Goal: Communication & Community: Answer question/provide support

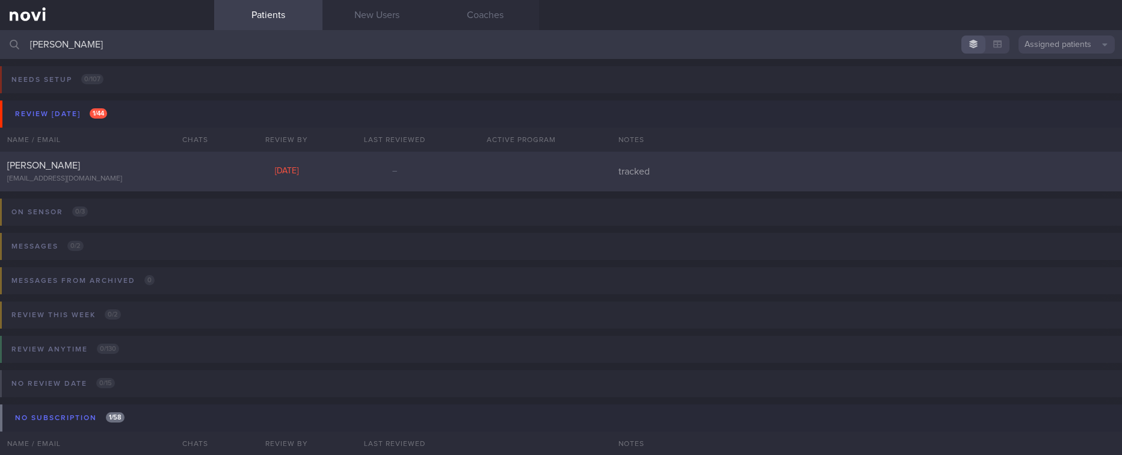
type input "[PERSON_NAME]"
click at [398, 178] on div "[PERSON_NAME] [EMAIL_ADDRESS][DOMAIN_NAME] [DATE] – tracked" at bounding box center [561, 172] width 1122 height 40
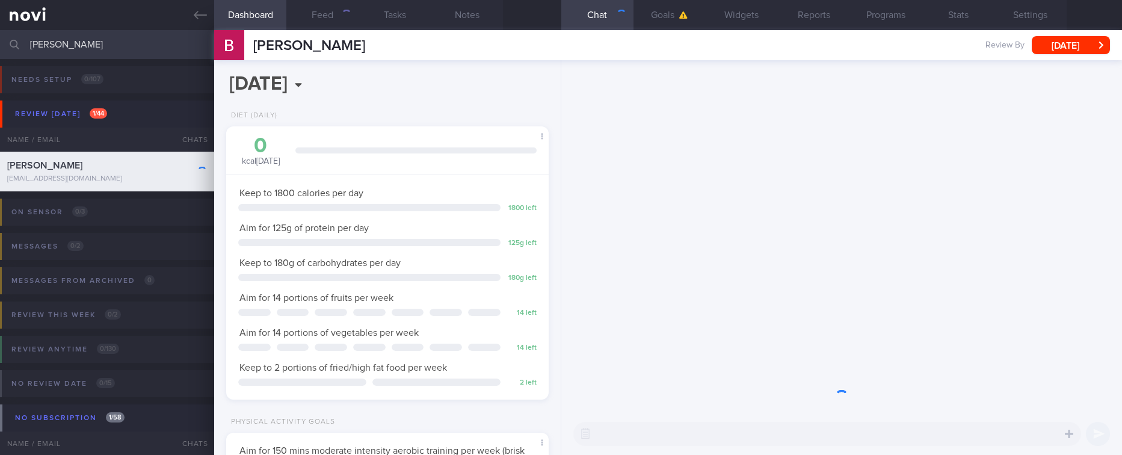
scroll to position [146, 292]
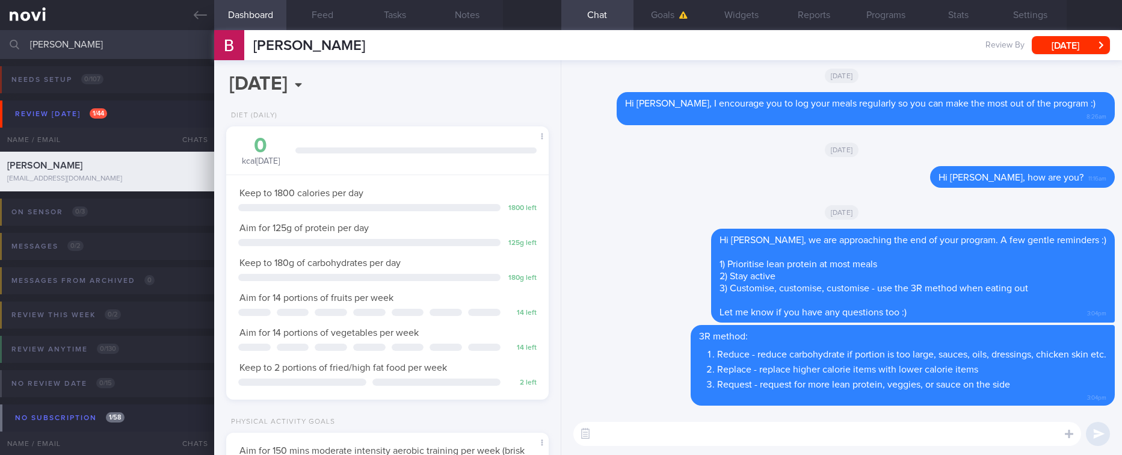
click at [732, 426] on textarea at bounding box center [828, 434] width 508 height 24
click at [701, 441] on textarea at bounding box center [828, 434] width 508 height 24
drag, startPoint x: 890, startPoint y: 437, endPoint x: 646, endPoint y: 435, distance: 243.8
click at [646, 435] on textarea "Hi [PERSON_NAME], see you [DATE] in clinic :)" at bounding box center [828, 434] width 508 height 24
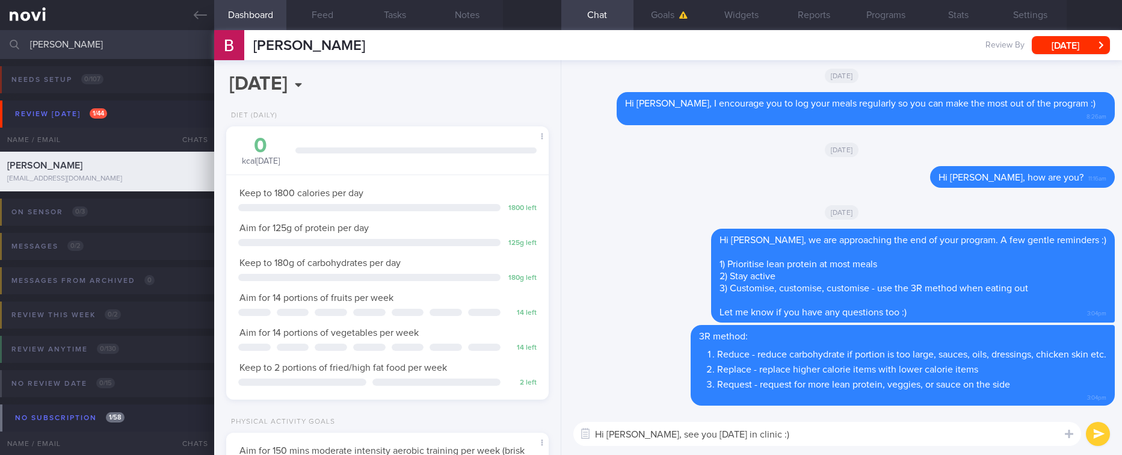
click at [817, 422] on textarea "Hi [PERSON_NAME], see you [DATE] in clinic :)" at bounding box center [828, 434] width 508 height 24
drag, startPoint x: 758, startPoint y: 438, endPoint x: 861, endPoint y: 413, distance: 106.0
click at [759, 438] on textarea "Hi [PERSON_NAME], see you [DATE] in clinic :)" at bounding box center [828, 434] width 508 height 24
type textarea "Hi [PERSON_NAME], see you [DATE] in clinic at 10am :)"
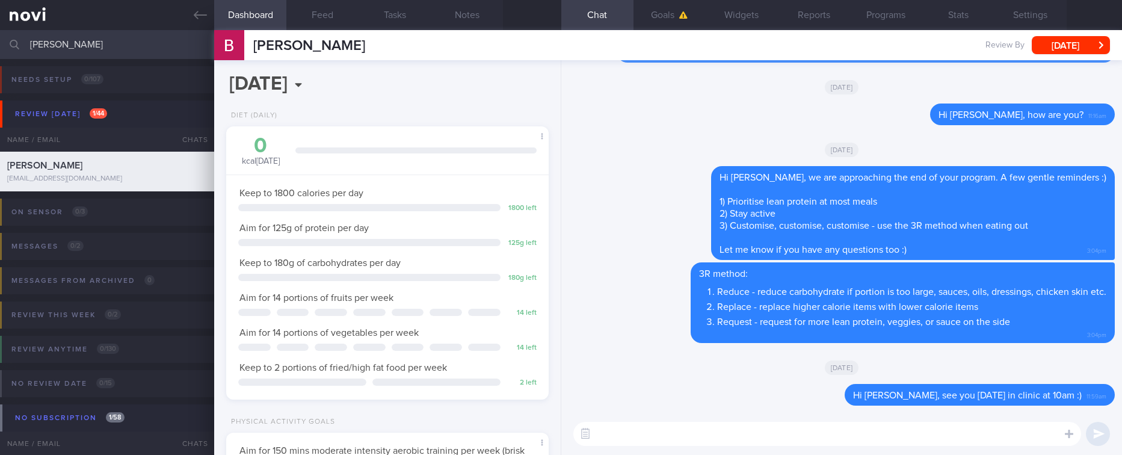
drag, startPoint x: 132, startPoint y: 46, endPoint x: -19, endPoint y: 50, distance: 151.7
click at [0, 50] on html "You are offline! Some functionality will be unavailable Patients New Users Coac…" at bounding box center [561, 227] width 1122 height 455
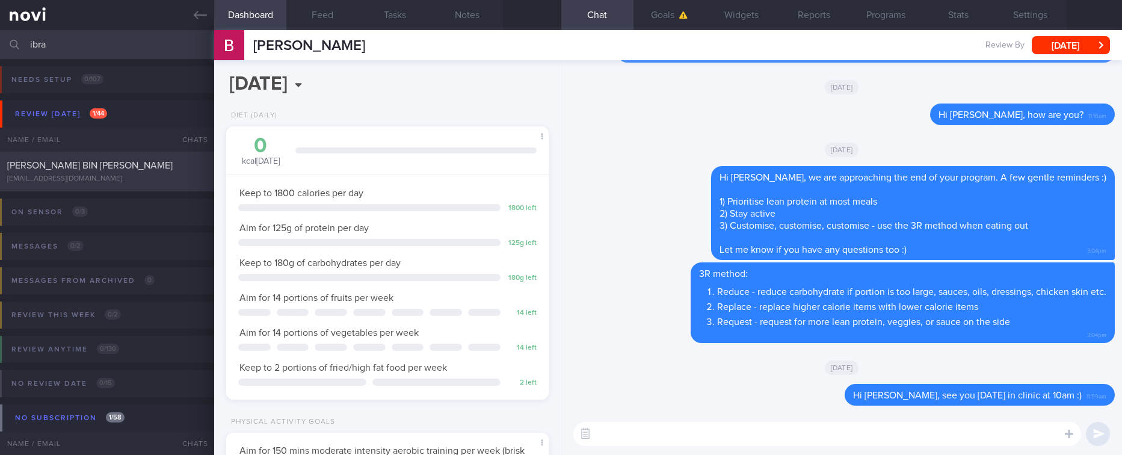
type input "ibra"
click at [132, 166] on span "[PERSON_NAME] BIN [PERSON_NAME]" at bounding box center [90, 166] width 166 height 10
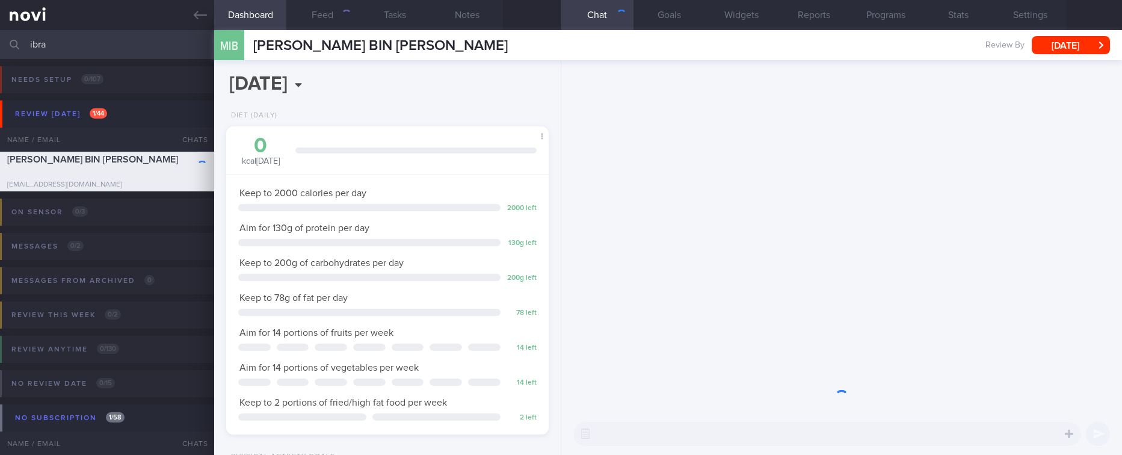
scroll to position [146, 292]
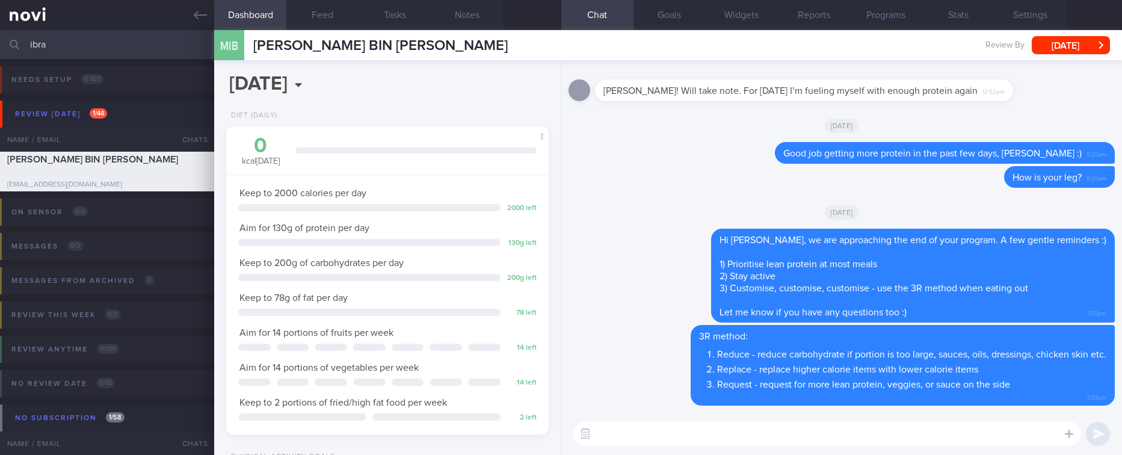
click at [861, 427] on textarea at bounding box center [828, 434] width 508 height 24
type textarea "Hi [PERSON_NAME], see you [DATE] in clinic at 2PM :)"
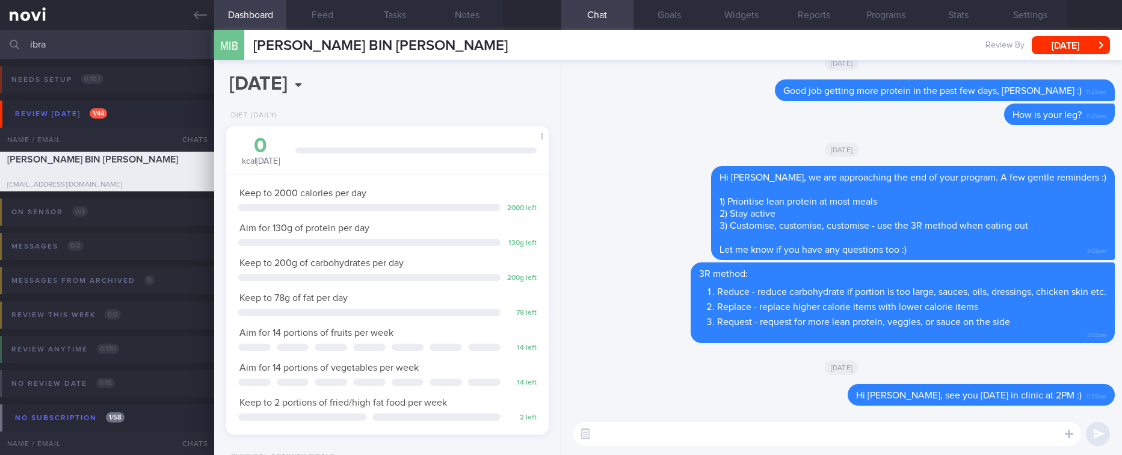
drag, startPoint x: 134, startPoint y: 41, endPoint x: -19, endPoint y: 61, distance: 154.8
click at [0, 61] on html "You are offline! Some functionality will be unavailable Patients New Users Coac…" at bounding box center [561, 227] width 1122 height 455
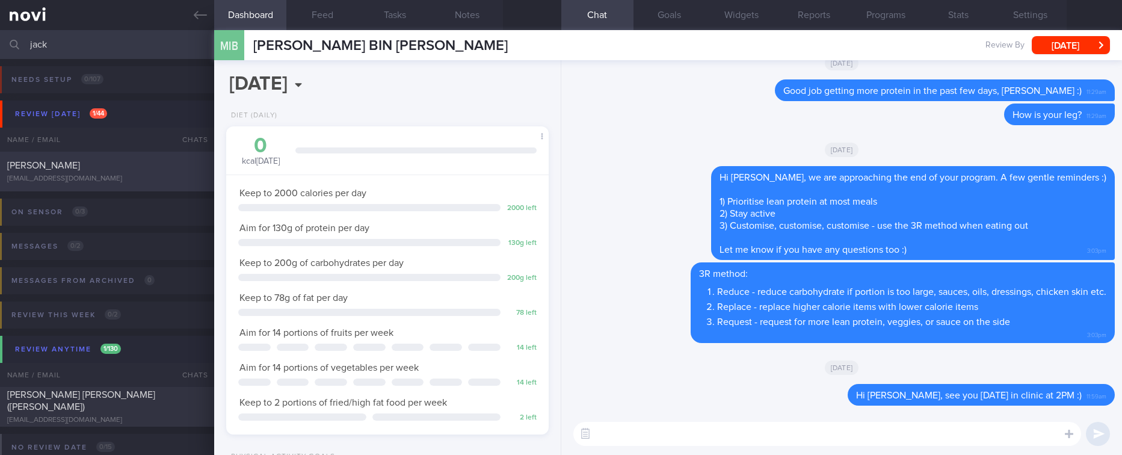
type input "jack"
click at [113, 185] on div "[PERSON_NAME] [EMAIL_ADDRESS][DOMAIN_NAME] [DATE] – SAF-LIP tracked" at bounding box center [561, 172] width 1122 height 40
select select "8"
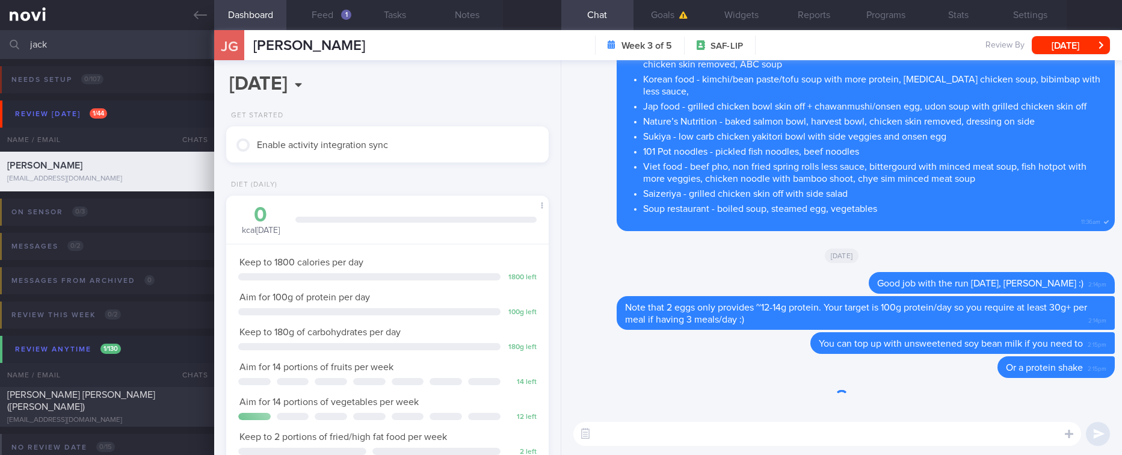
scroll to position [146, 292]
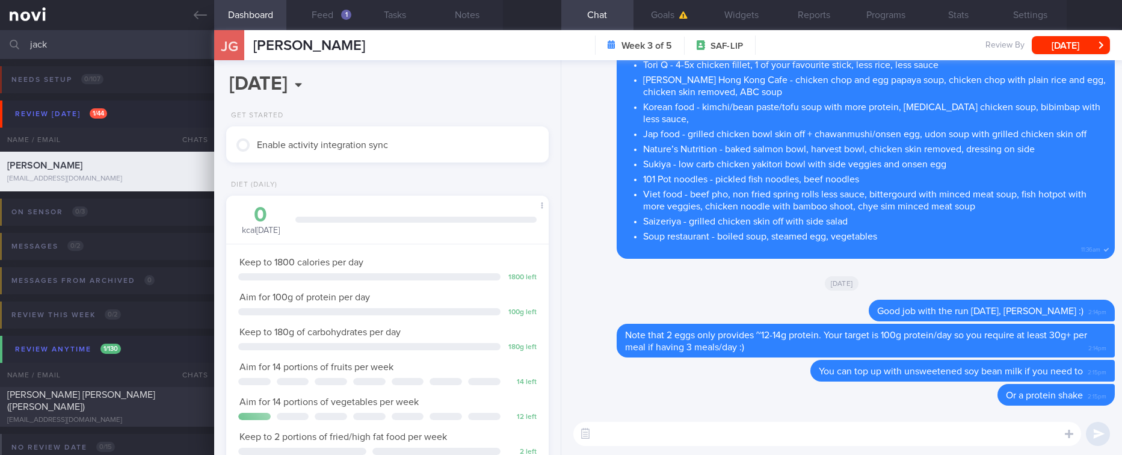
click at [755, 426] on textarea at bounding box center [828, 434] width 508 height 24
click at [825, 442] on textarea "Hi [PERSON_NAME], see you [DATE] in clinic at" at bounding box center [828, 434] width 508 height 24
type textarea "Hi [PERSON_NAME], see you [DATE] in clinic at 3:30PM :)"
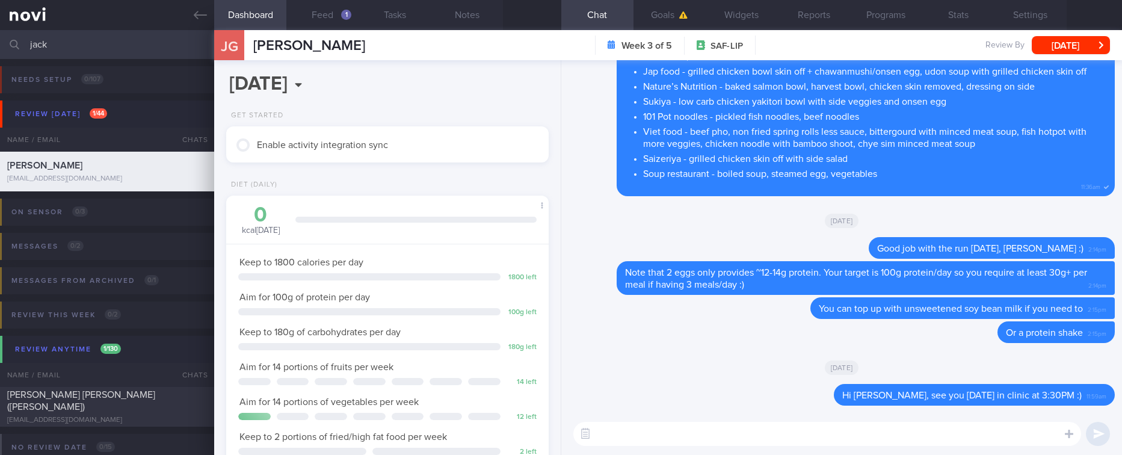
drag, startPoint x: 105, startPoint y: 48, endPoint x: -19, endPoint y: 50, distance: 124.6
click at [0, 50] on html "You are offline! Some functionality will be unavailable Patients New Users Coac…" at bounding box center [561, 227] width 1122 height 455
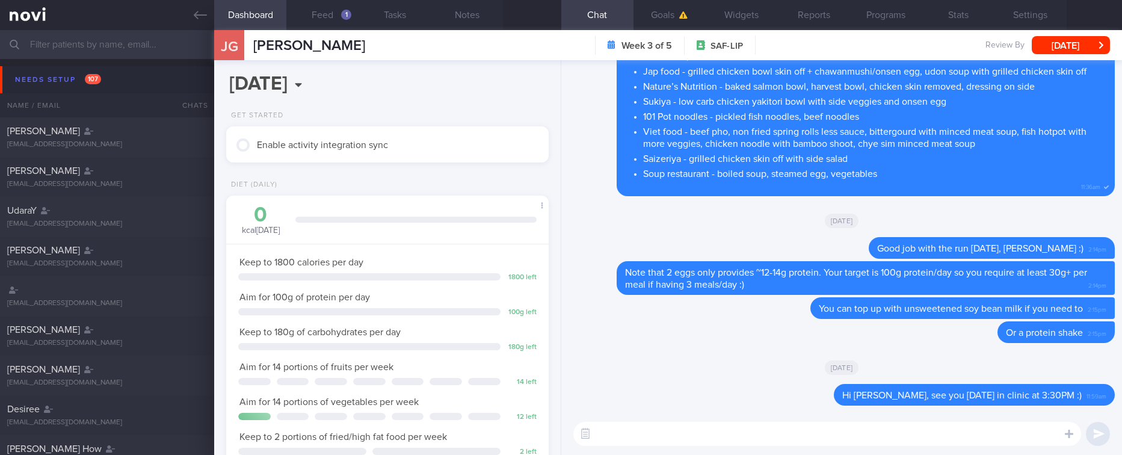
drag, startPoint x: 193, startPoint y: 20, endPoint x: 128, endPoint y: 101, distance: 103.6
click at [193, 20] on link at bounding box center [107, 15] width 214 height 30
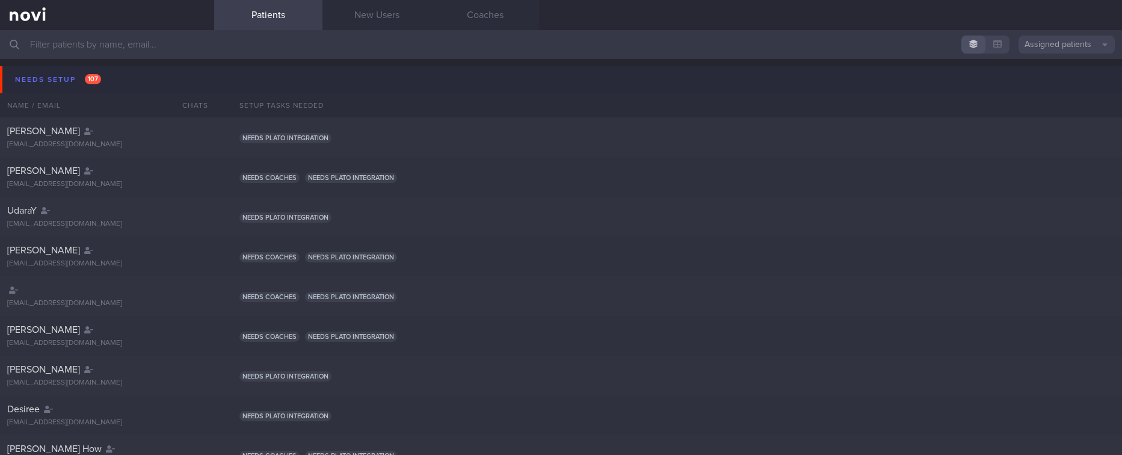
click at [62, 81] on div "Needs setup 107" at bounding box center [58, 80] width 92 height 16
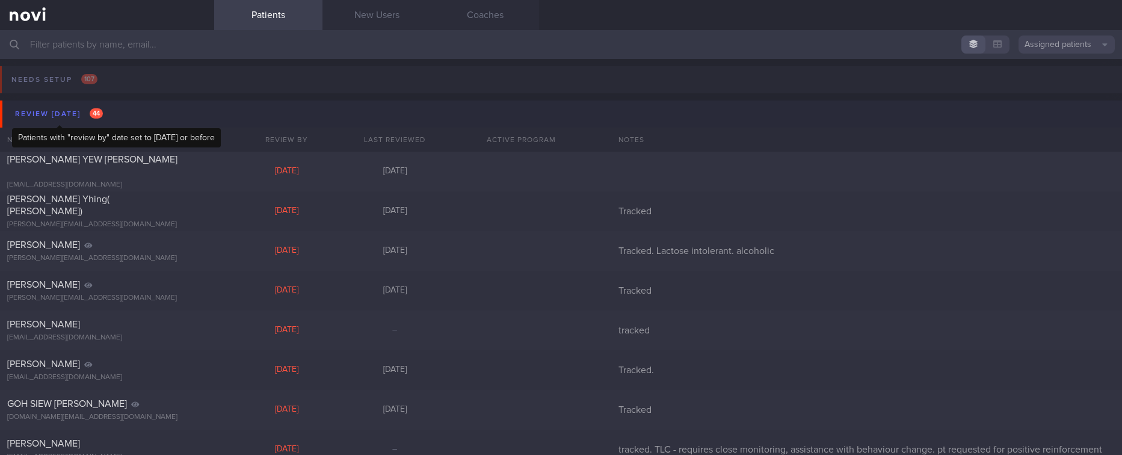
click at [101, 113] on span "44" at bounding box center [96, 113] width 13 height 10
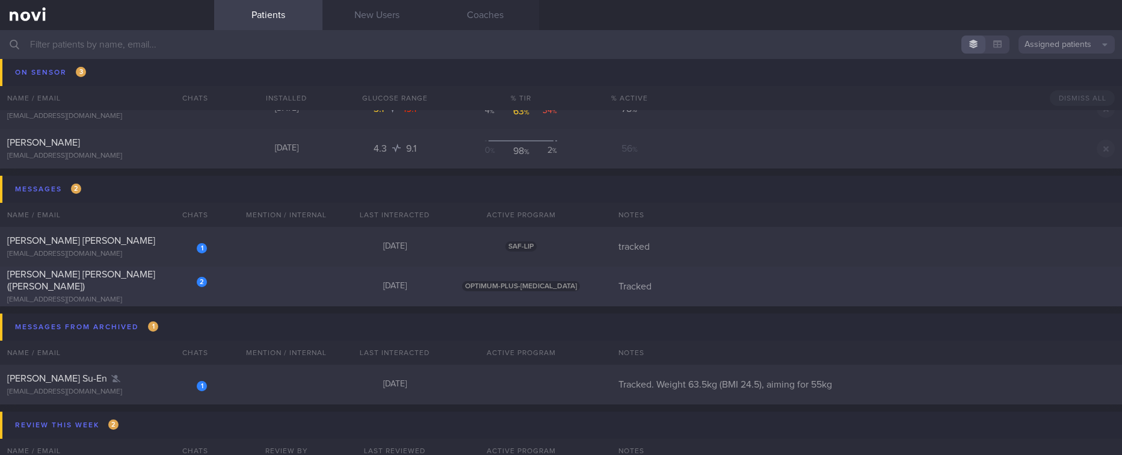
scroll to position [181, 0]
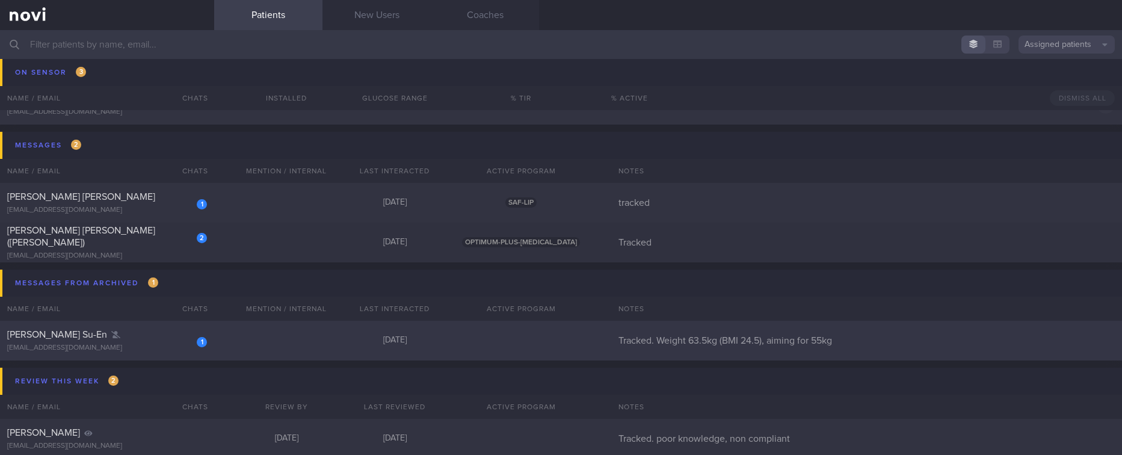
click at [261, 335] on div "1 [PERSON_NAME] Su-En [EMAIL_ADDRESS][DOMAIN_NAME] [DATE] Tracked. Weight 63.5k…" at bounding box center [561, 341] width 1122 height 40
select select "9"
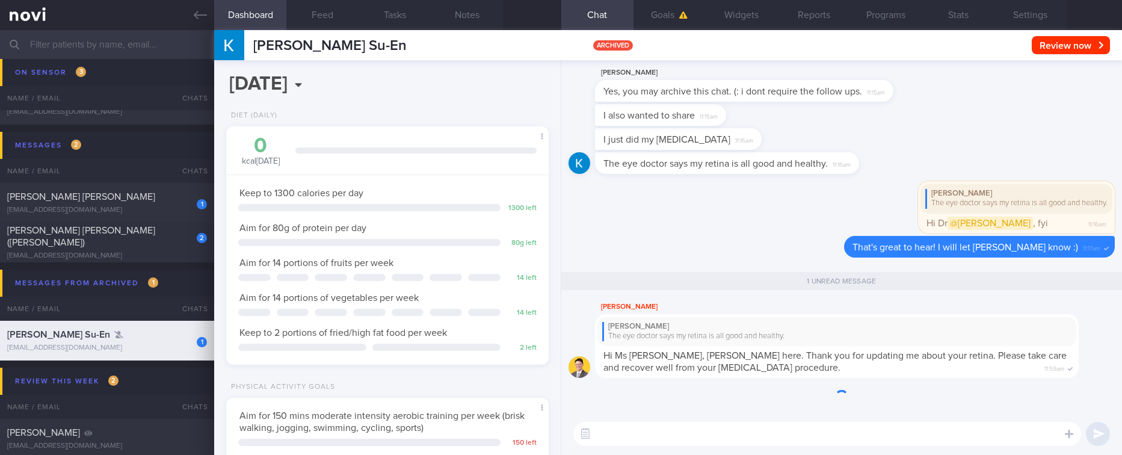
scroll to position [161, 287]
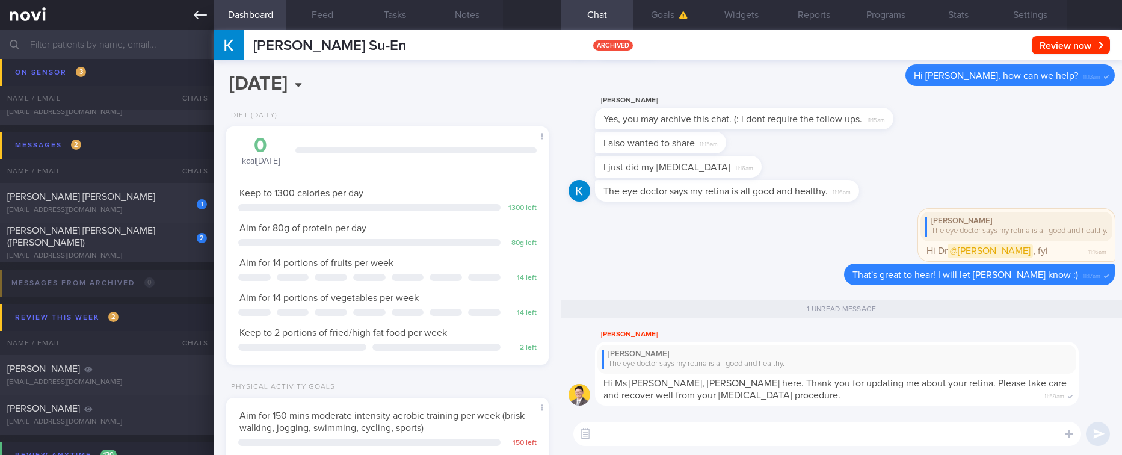
click at [182, 7] on link at bounding box center [107, 15] width 214 height 30
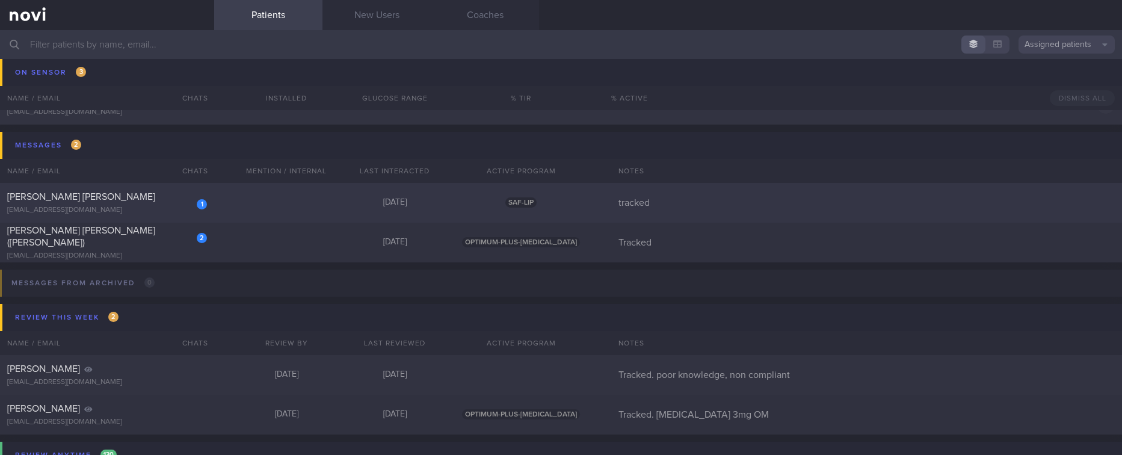
click at [449, 202] on div "SAF-LIP" at bounding box center [521, 202] width 144 height 11
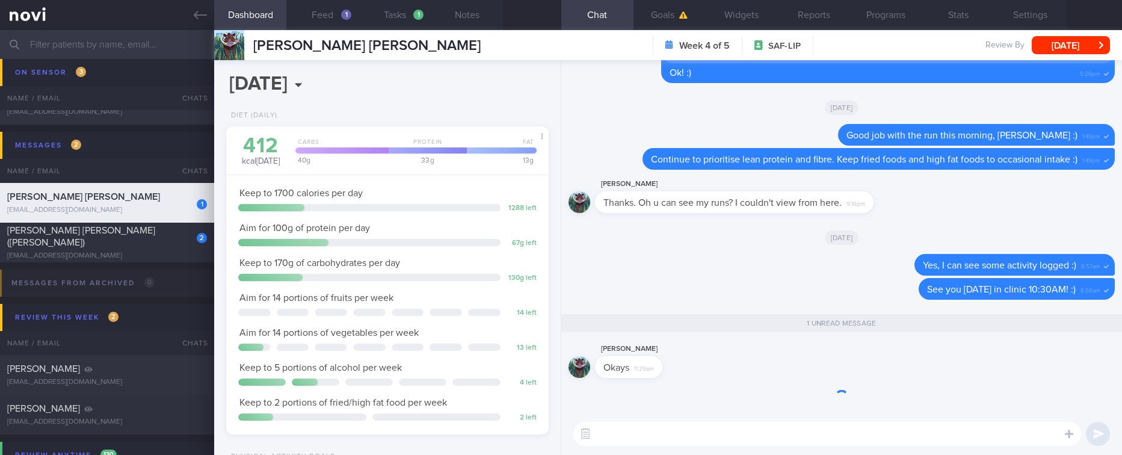
scroll to position [1, 0]
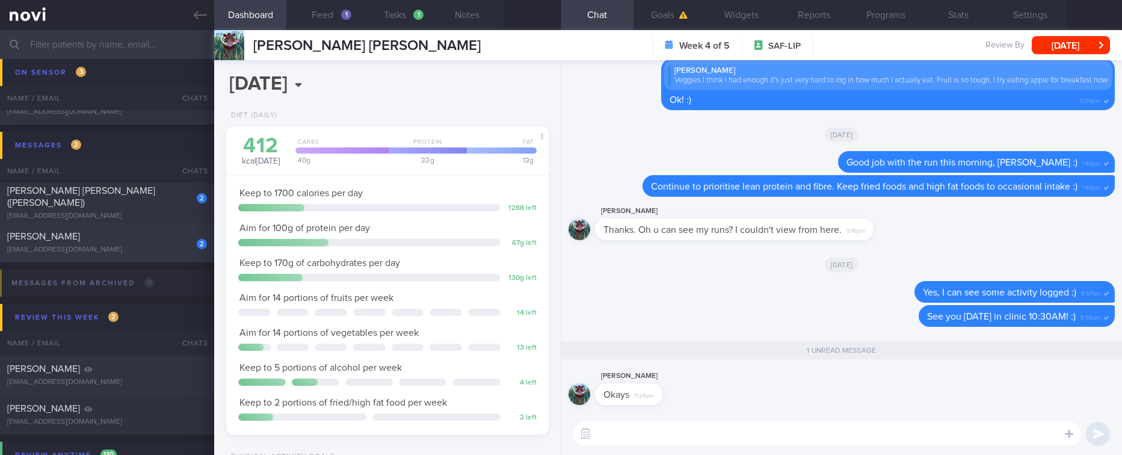
click at [143, 246] on div "[EMAIL_ADDRESS][DOMAIN_NAME]" at bounding box center [107, 250] width 200 height 9
type input "Tracked. Has many diet misconceptions. TLC"
select select "7"
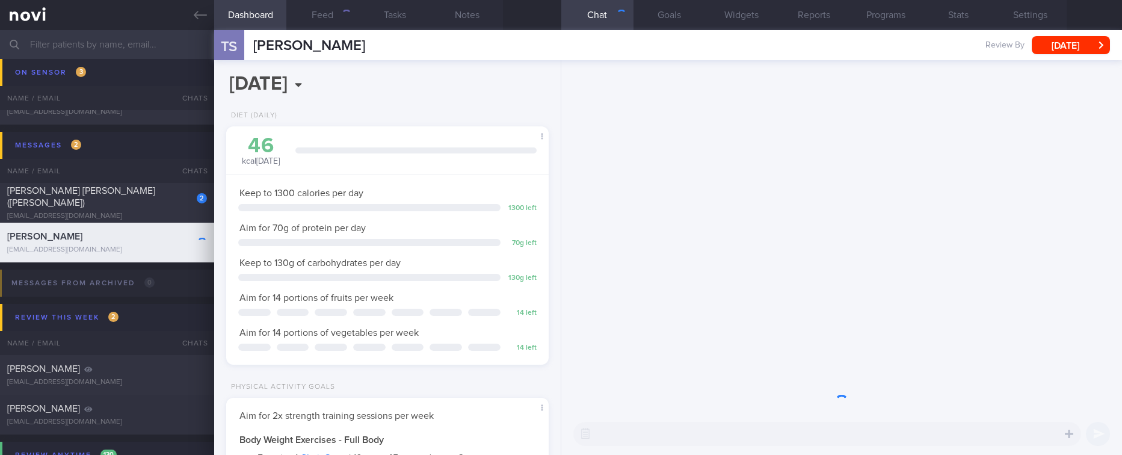
scroll to position [146, 292]
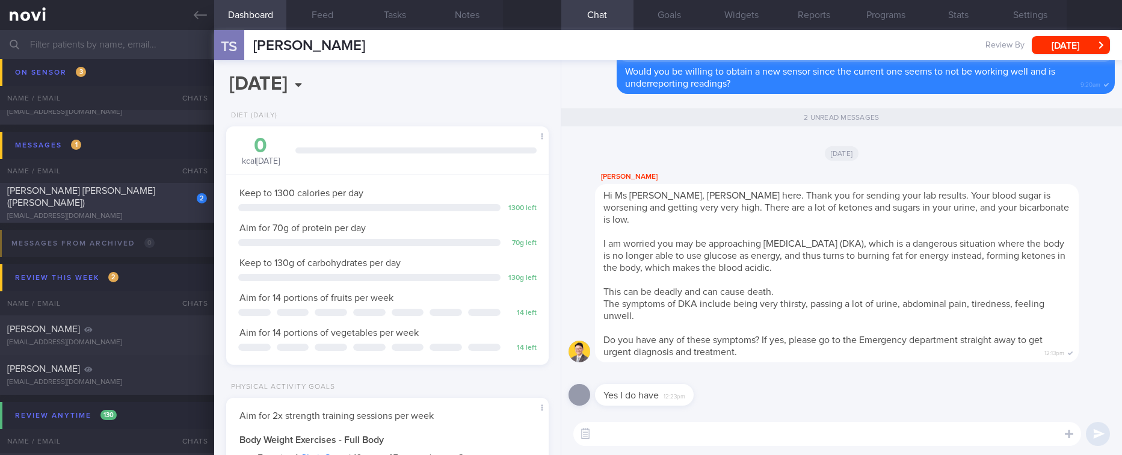
click at [146, 212] on div "[EMAIL_ADDRESS][DOMAIN_NAME]" at bounding box center [107, 216] width 200 height 9
type input "Tracked"
select select "9"
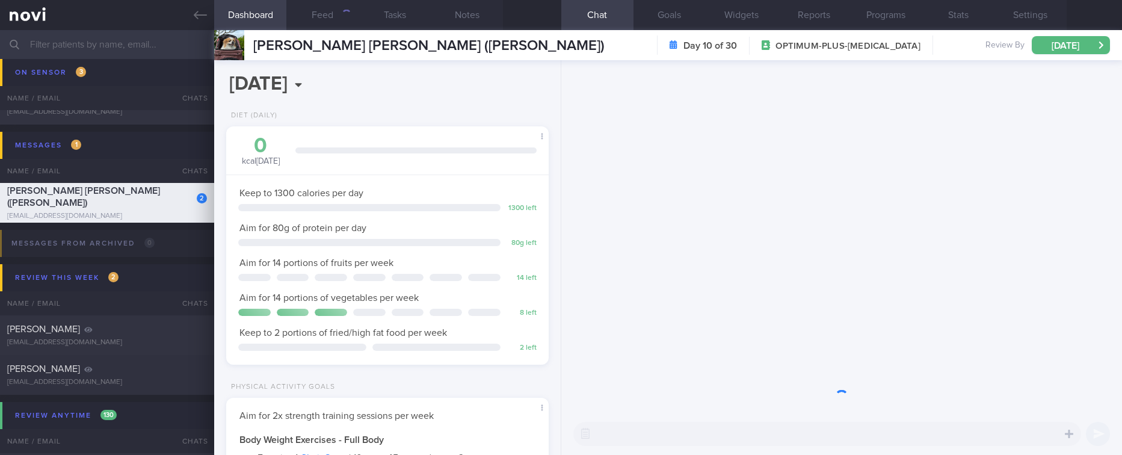
scroll to position [161, 287]
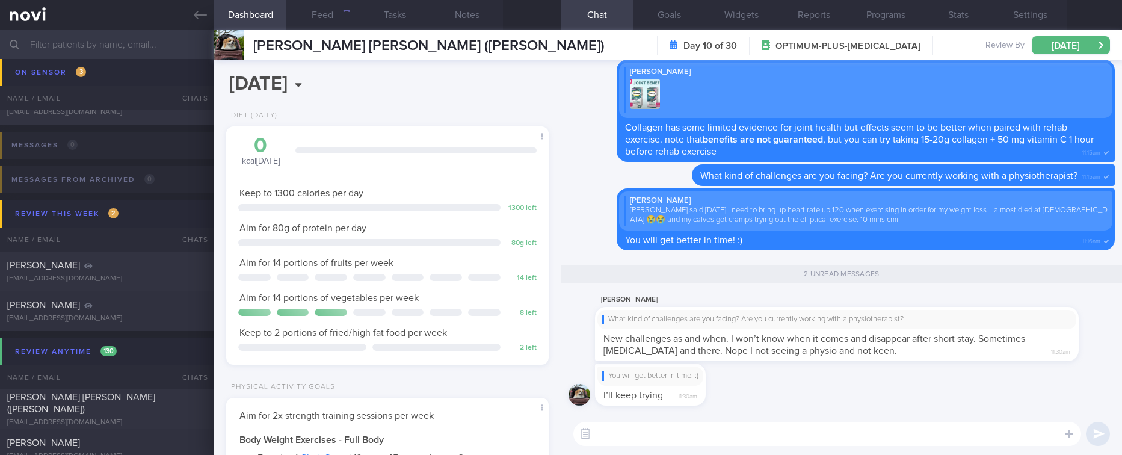
click at [752, 442] on textarea at bounding box center [828, 434] width 508 height 24
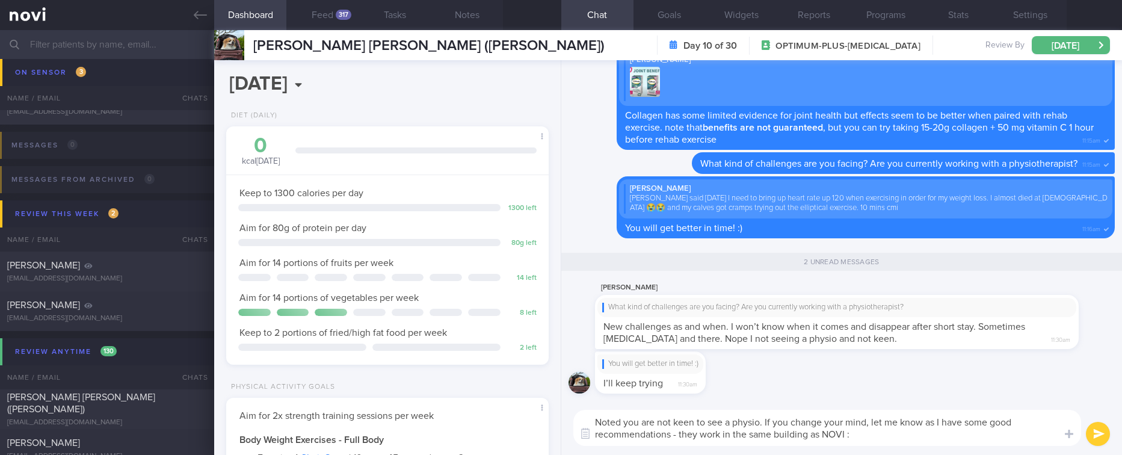
type textarea "Noted you are not keen to see a physio. If you change your mind, let me know as…"
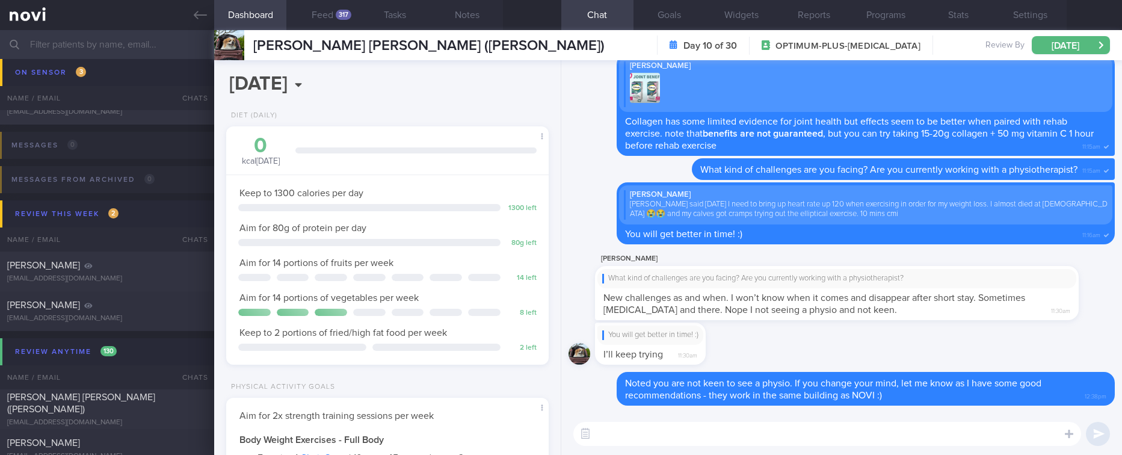
click at [888, 355] on div "You will get better in time! :) I’ll keep trying 11:30am" at bounding box center [842, 347] width 546 height 49
click at [899, 343] on div "You will get better in time! :) I’ll keep trying 11:30am" at bounding box center [842, 347] width 546 height 49
click at [179, 43] on input "text" at bounding box center [561, 44] width 1122 height 29
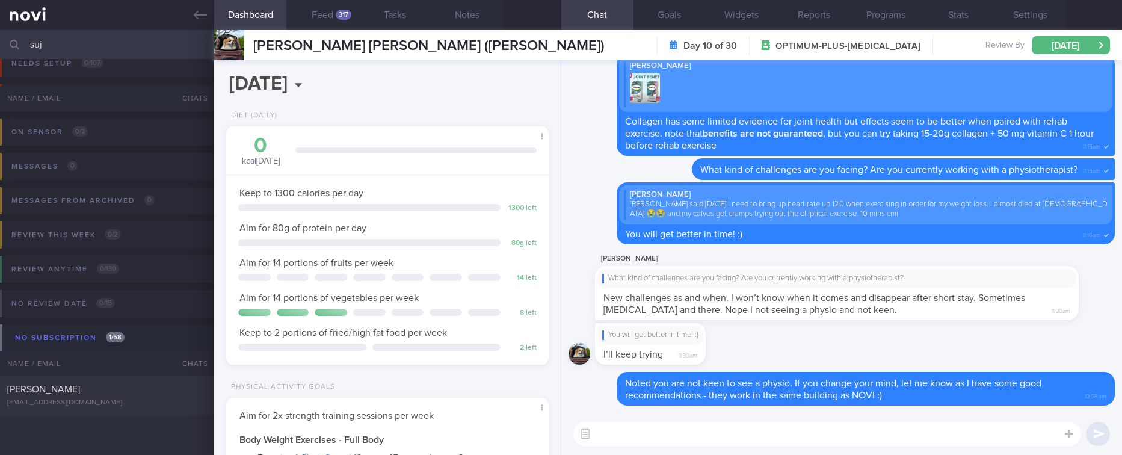
scroll to position [16, 0]
type input "suj"
click at [92, 402] on div "[EMAIL_ADDRESS][DOMAIN_NAME]" at bounding box center [107, 402] width 200 height 9
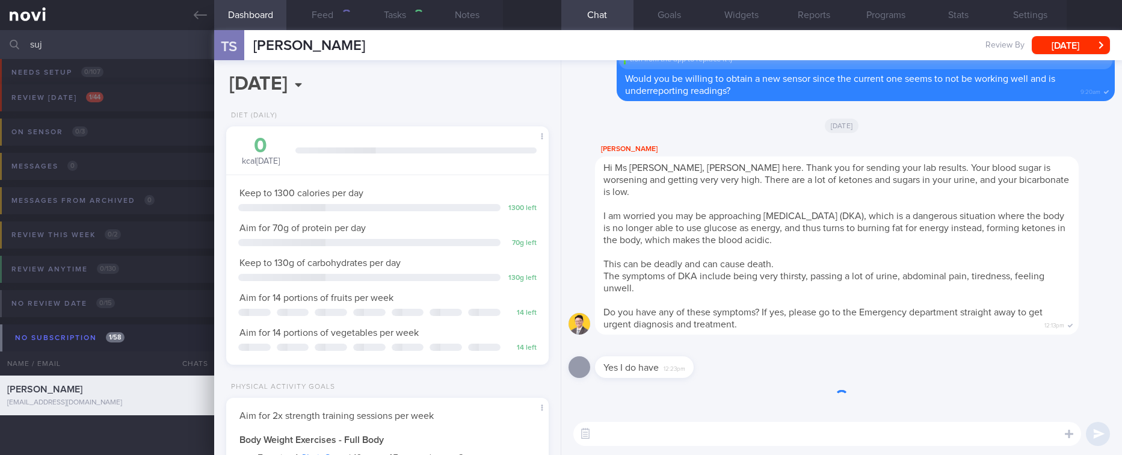
select select "7"
type input "Tracked. Has many diet misconceptions. TLC"
click at [581, 432] on button "button" at bounding box center [586, 434] width 22 height 22
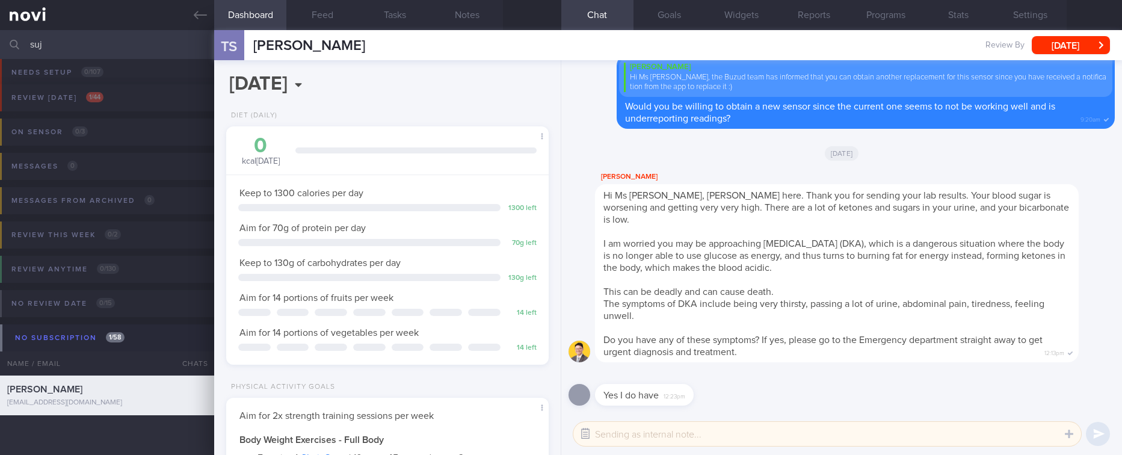
scroll to position [146, 292]
click at [623, 434] on textarea at bounding box center [828, 434] width 508 height 24
type textarea "Reply from pt Dr @[PERSON_NAME]"
drag, startPoint x: 665, startPoint y: 384, endPoint x: 959, endPoint y: 374, distance: 294.5
click at [843, 380] on div "Yes I do have 12:23pm" at bounding box center [842, 391] width 546 height 43
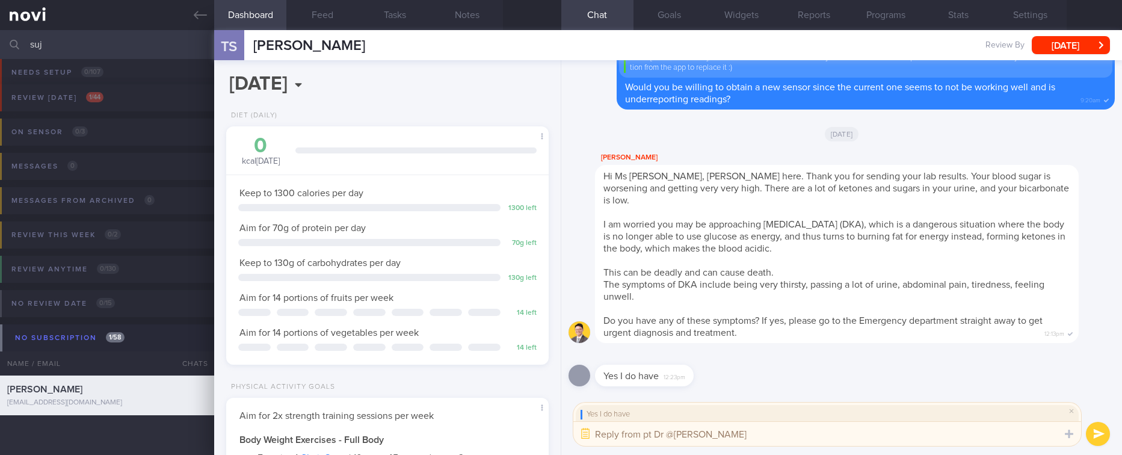
click at [1107, 441] on button "submit" at bounding box center [1098, 434] width 24 height 24
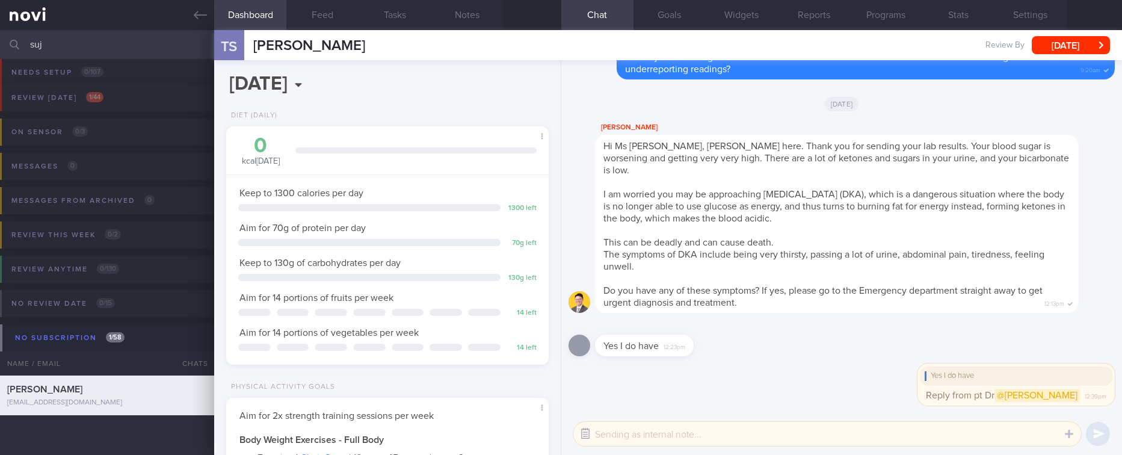
click at [594, 431] on button "button" at bounding box center [586, 434] width 22 height 22
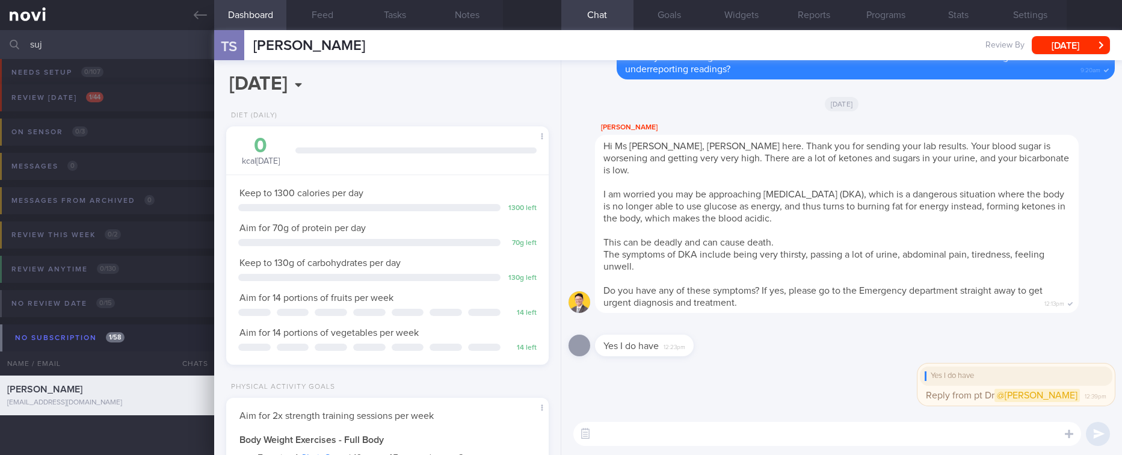
click at [659, 437] on textarea at bounding box center [828, 434] width 508 height 24
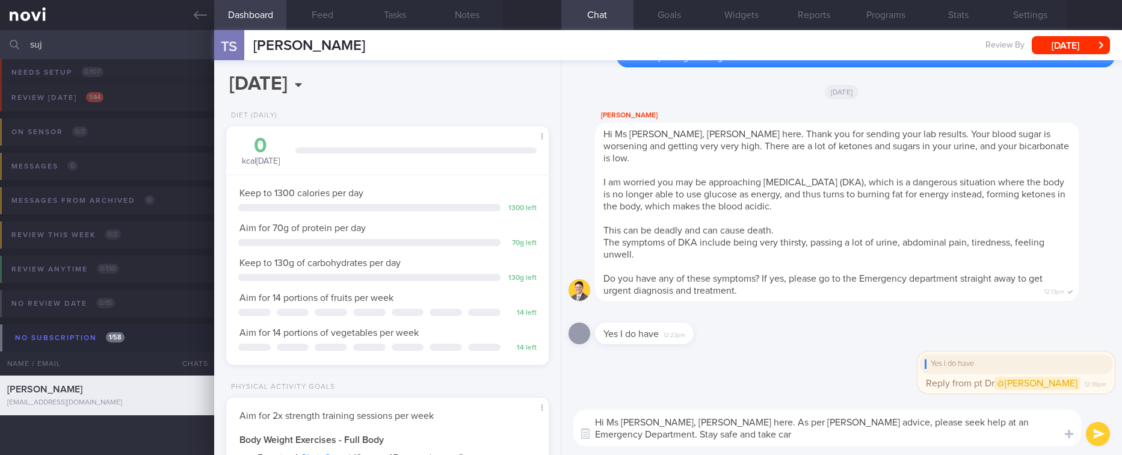
type textarea "Hi Ms [PERSON_NAME], [PERSON_NAME] here. As per [PERSON_NAME] advice, please se…"
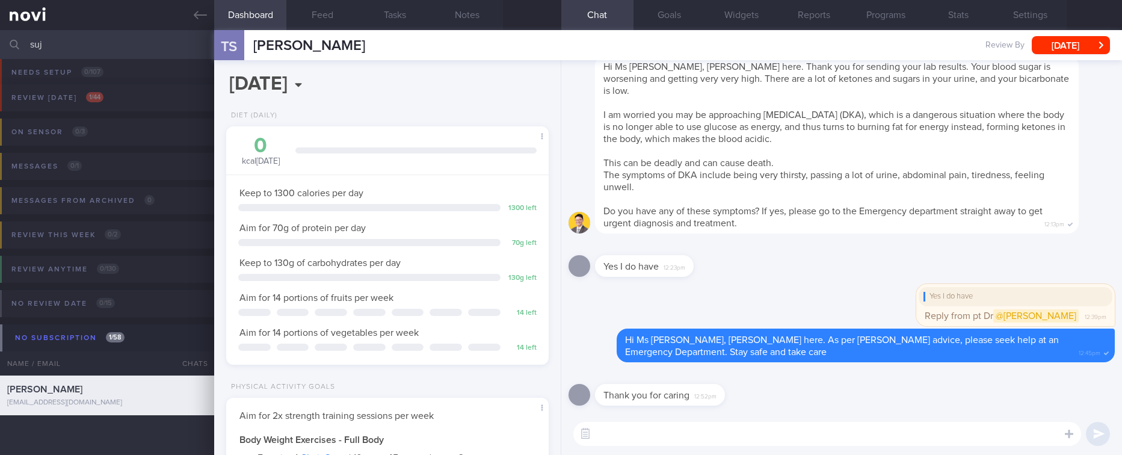
click at [633, 429] on textarea at bounding box center [828, 434] width 508 height 24
type textarea "Do keep us updated"
click at [196, 17] on icon at bounding box center [200, 14] width 13 height 13
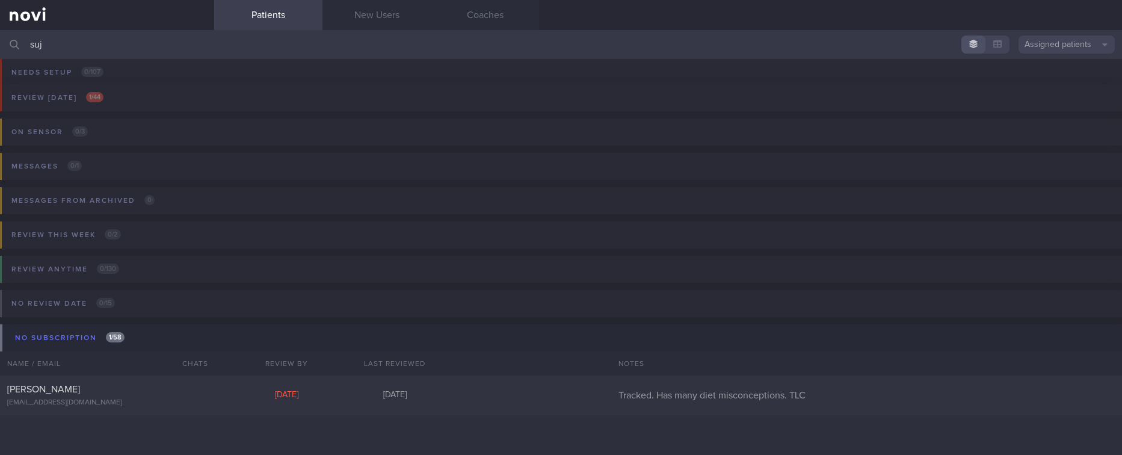
drag, startPoint x: 210, startPoint y: 49, endPoint x: -19, endPoint y: 56, distance: 229.4
click at [0, 56] on html "You are offline! Some functionality will be unavailable Patients New Users Coac…" at bounding box center [561, 227] width 1122 height 455
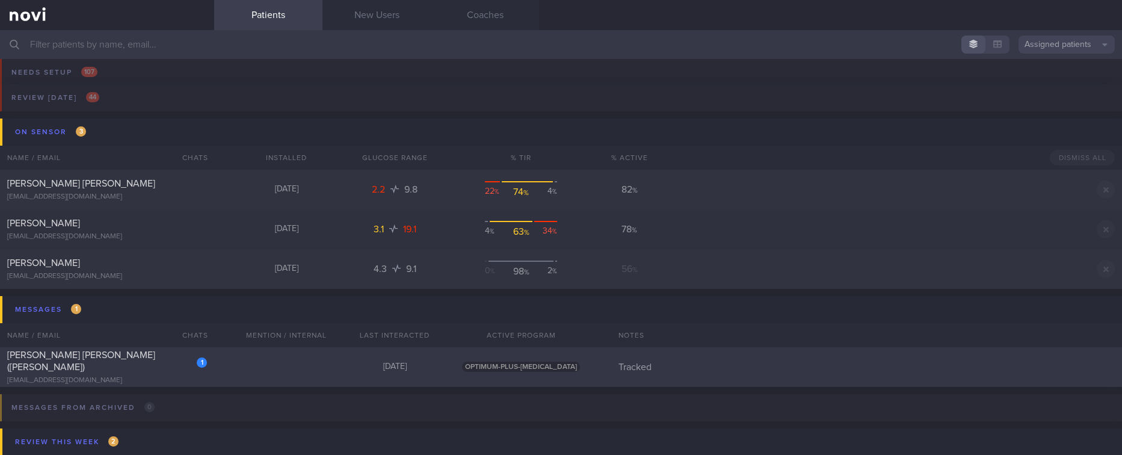
click at [261, 372] on div "1 [PERSON_NAME] [PERSON_NAME] ([PERSON_NAME]) [EMAIL_ADDRESS][DOMAIN_NAME] [DAT…" at bounding box center [561, 367] width 1122 height 40
select select "9"
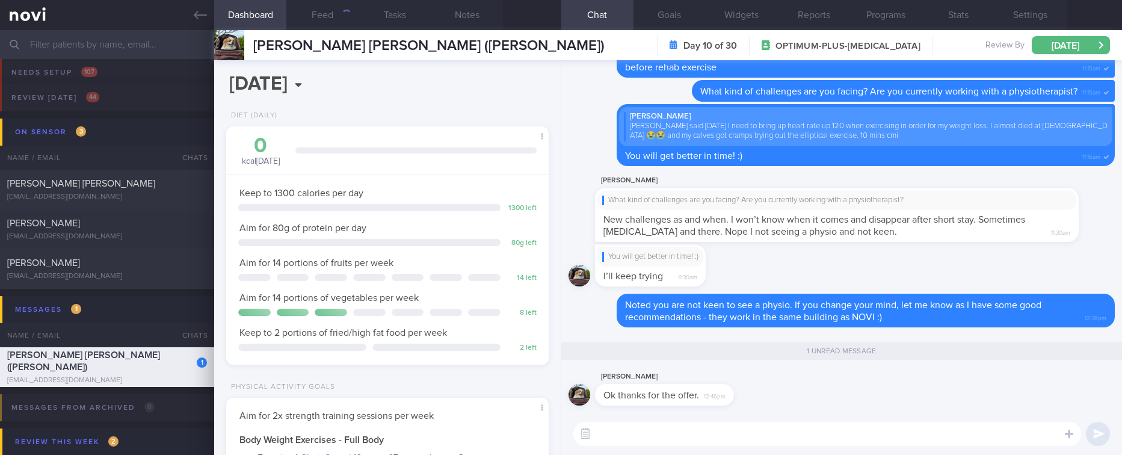
scroll to position [161, 287]
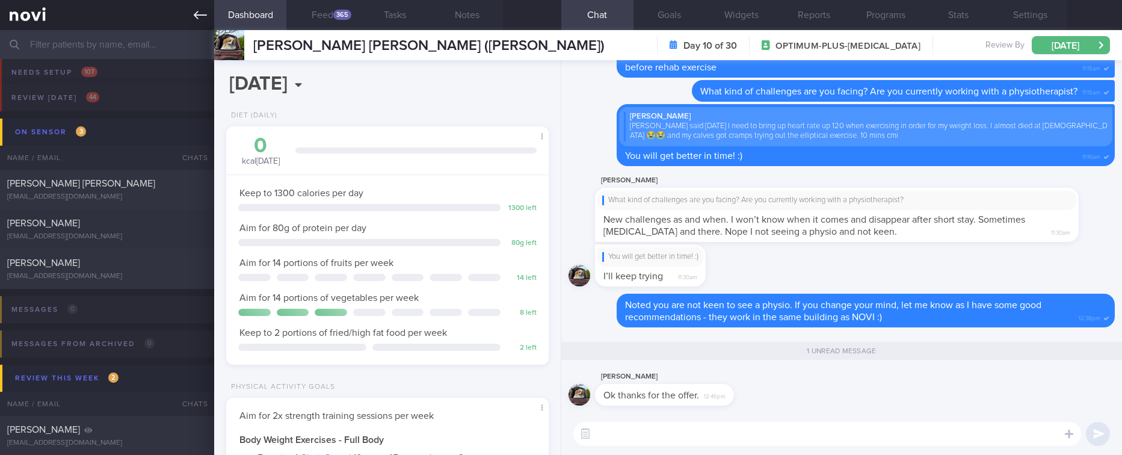
click at [201, 10] on icon at bounding box center [200, 14] width 13 height 13
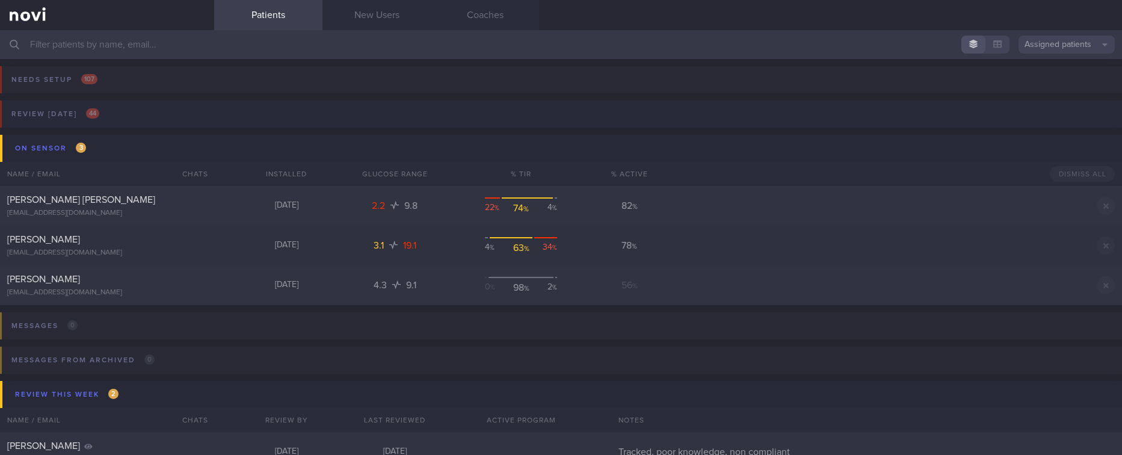
click at [329, 117] on button "Review [DATE] 44" at bounding box center [559, 118] width 1126 height 34
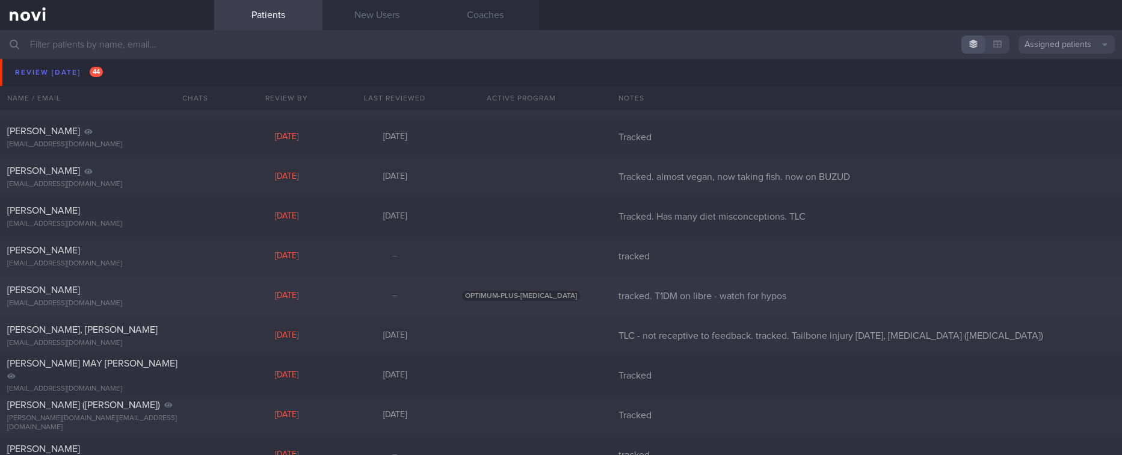
scroll to position [393, 0]
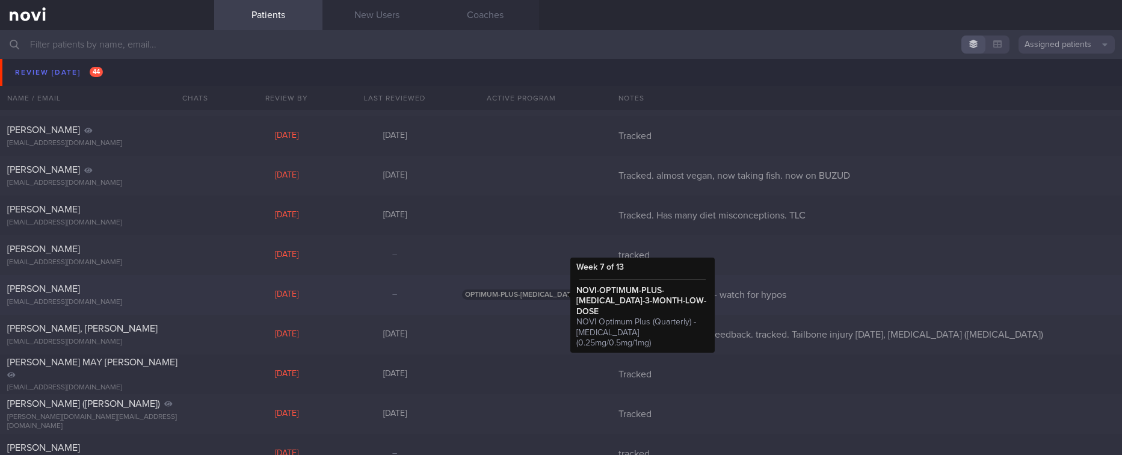
click at [473, 295] on span "OPTIMUM-PLUS-[MEDICAL_DATA]" at bounding box center [521, 294] width 118 height 10
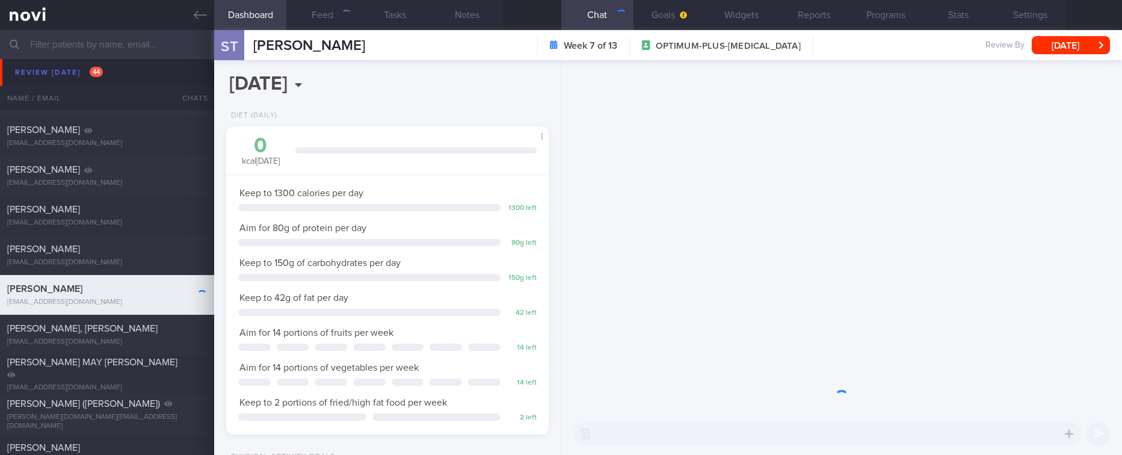
scroll to position [146, 292]
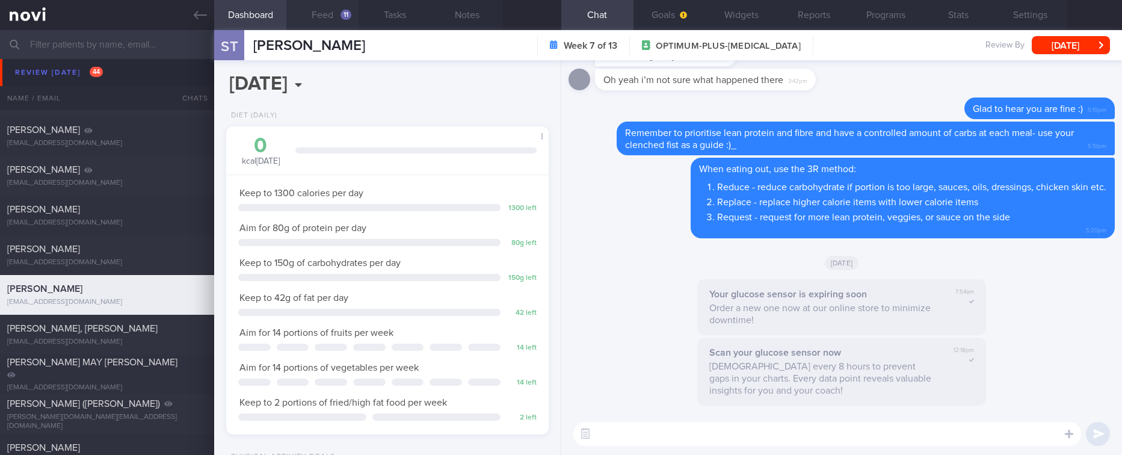
click at [337, 15] on button "Feed 11" at bounding box center [322, 15] width 72 height 30
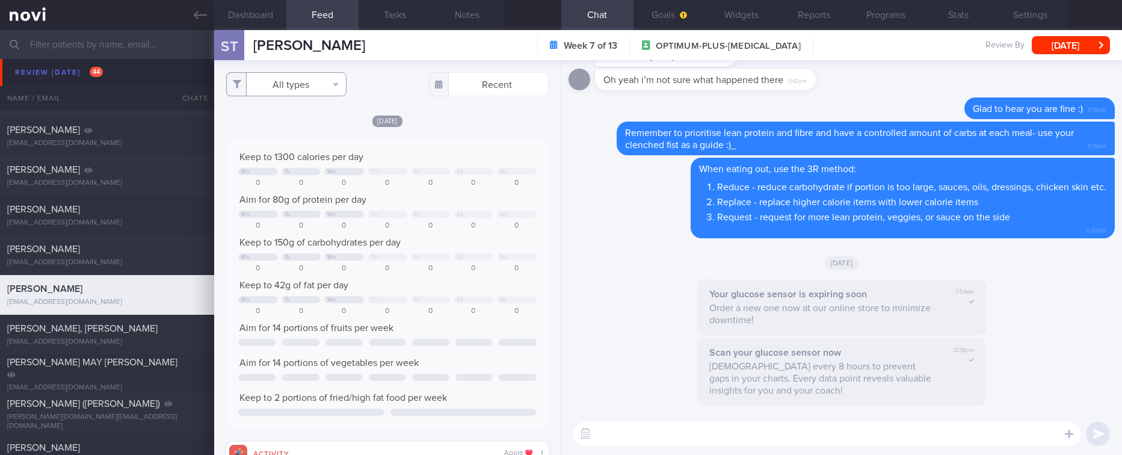
click at [317, 82] on button "All types" at bounding box center [286, 84] width 120 height 24
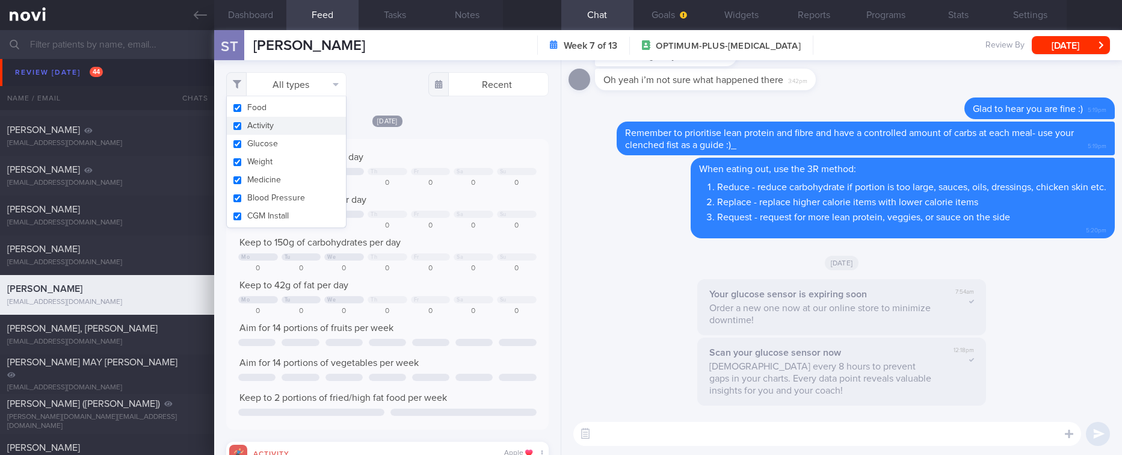
click at [321, 117] on button "Activity" at bounding box center [286, 126] width 119 height 18
checkbox input "false"
click at [475, 143] on div "Keep to 1300 calories per day Mo Tu We Th Fr Sa Su 0 0 0 0 0 0 0 Aim for 80g of…" at bounding box center [387, 284] width 322 height 291
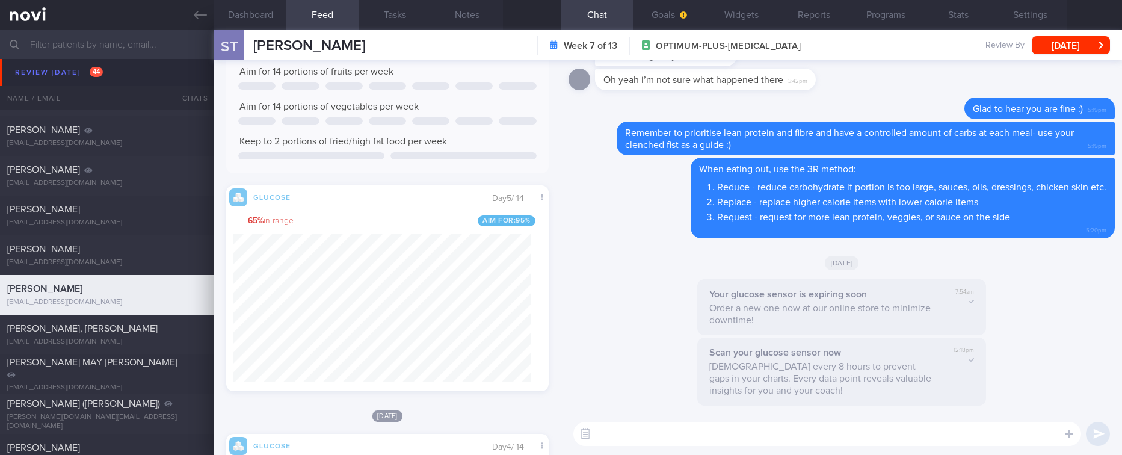
scroll to position [190, 298]
drag, startPoint x: 198, startPoint y: 23, endPoint x: 324, endPoint y: 151, distance: 179.6
click at [198, 23] on link at bounding box center [107, 15] width 214 height 30
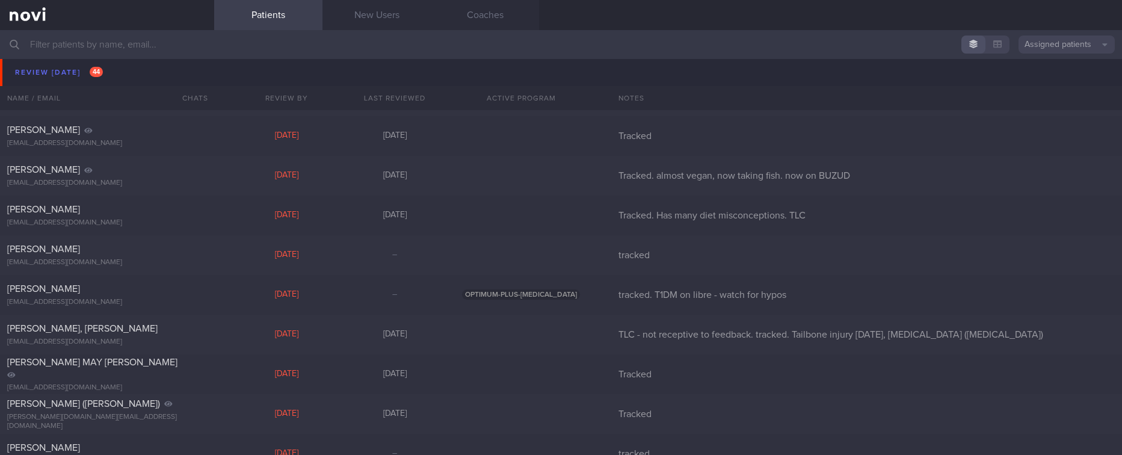
scroll to position [303, 0]
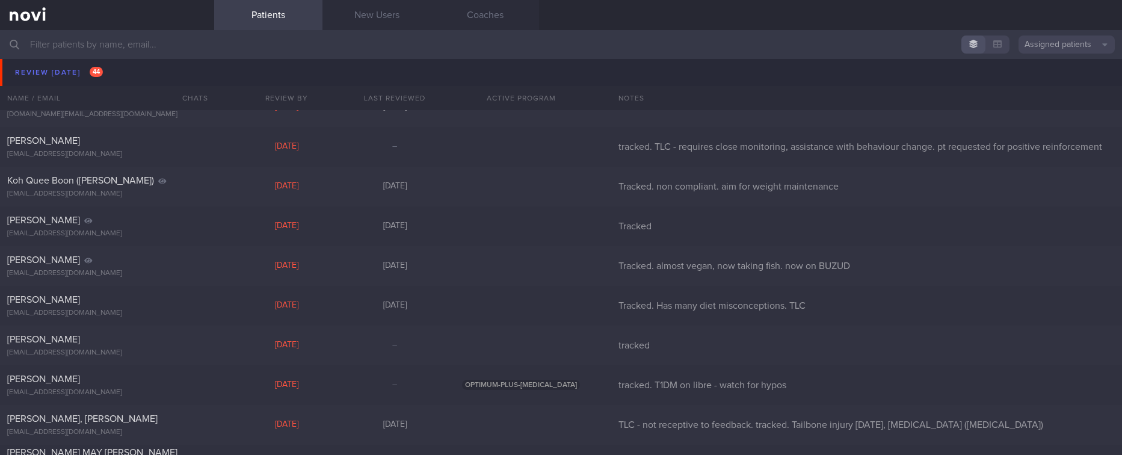
click at [115, 74] on div "[EMAIL_ADDRESS][DOMAIN_NAME]" at bounding box center [107, 74] width 200 height 9
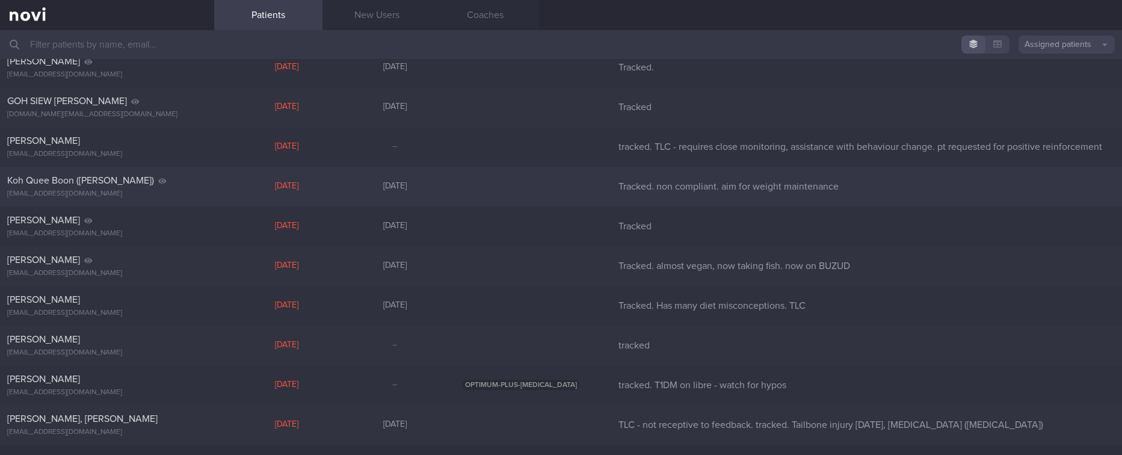
scroll to position [0, 0]
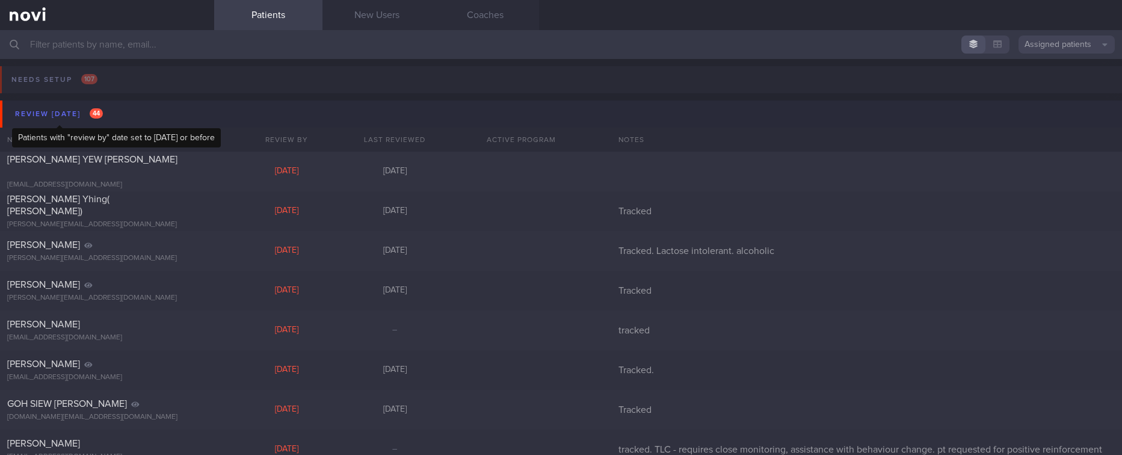
click at [70, 117] on div "Review [DATE] 44" at bounding box center [59, 114] width 94 height 16
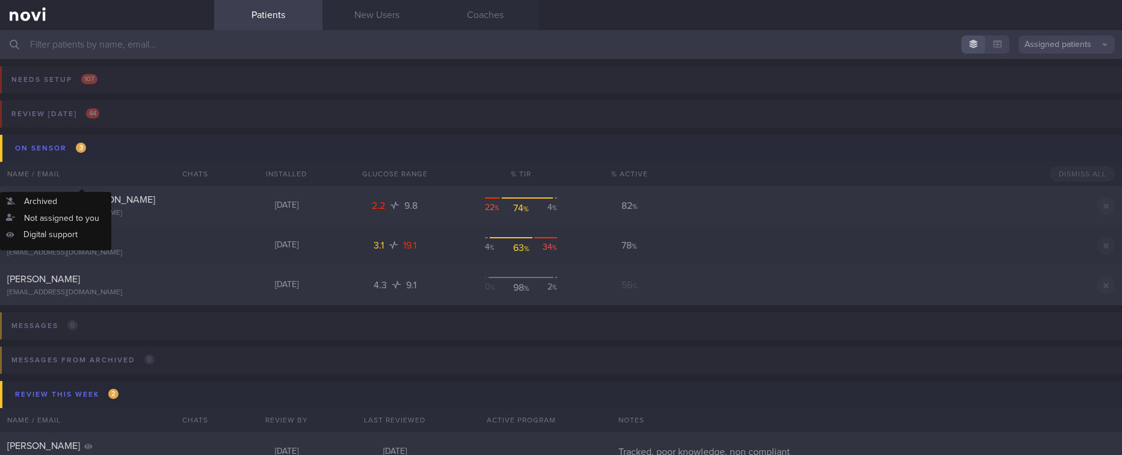
click at [114, 158] on button "On sensor 3" at bounding box center [563, 148] width 1126 height 27
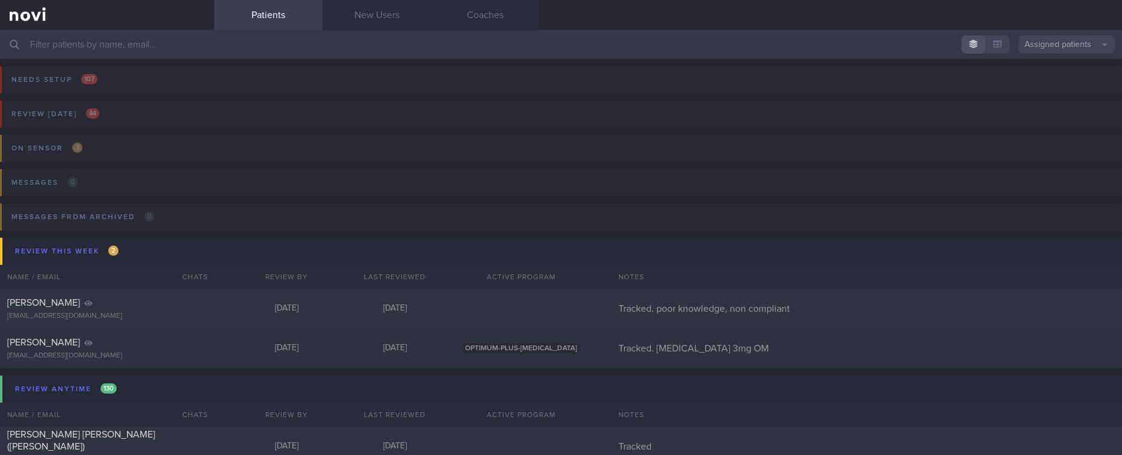
click at [760, 46] on input "text" at bounding box center [561, 44] width 1122 height 29
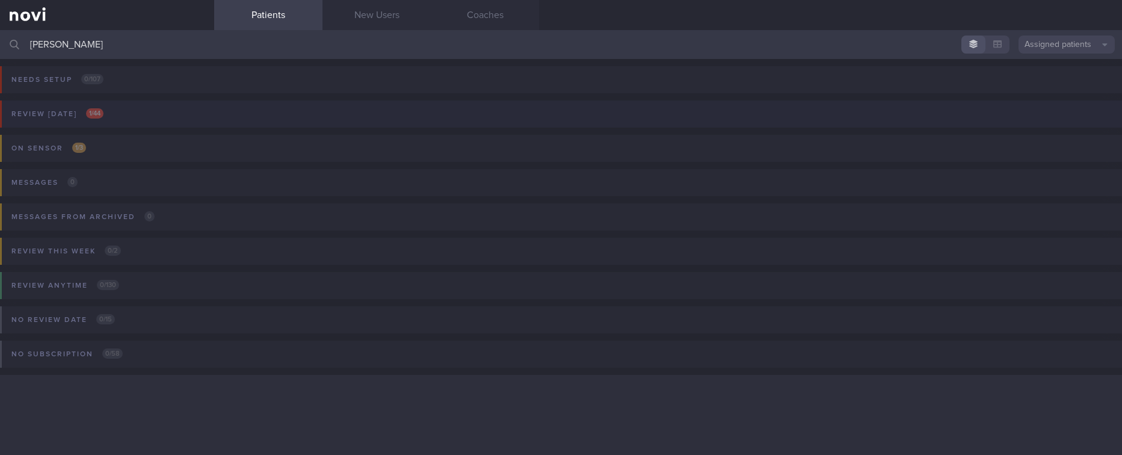
type input "[PERSON_NAME]"
click at [121, 116] on button "Review [DATE] 1 / 44" at bounding box center [559, 118] width 1126 height 34
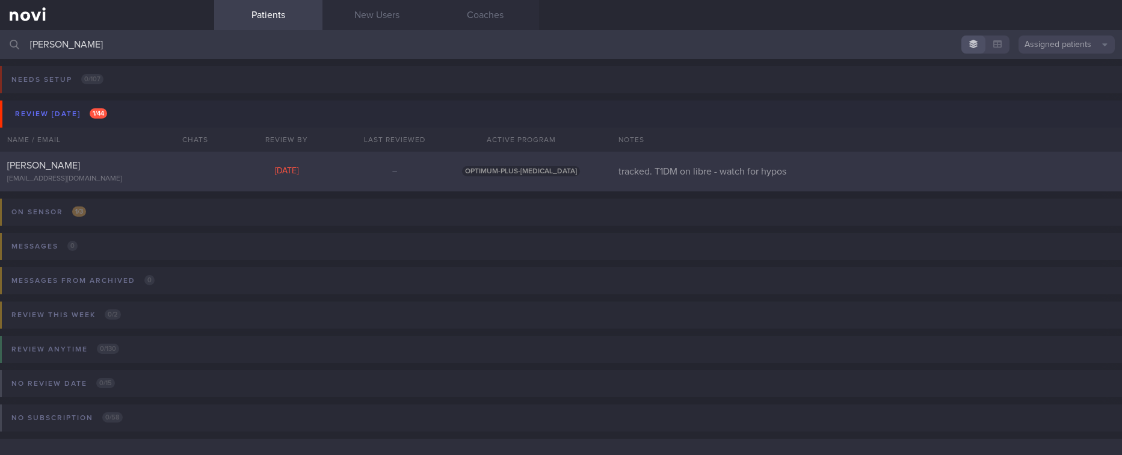
click at [125, 158] on div "[PERSON_NAME] [EMAIL_ADDRESS][DOMAIN_NAME] [DATE] – OPTIMUM-PLUS-[MEDICAL_DATA]…" at bounding box center [561, 172] width 1122 height 40
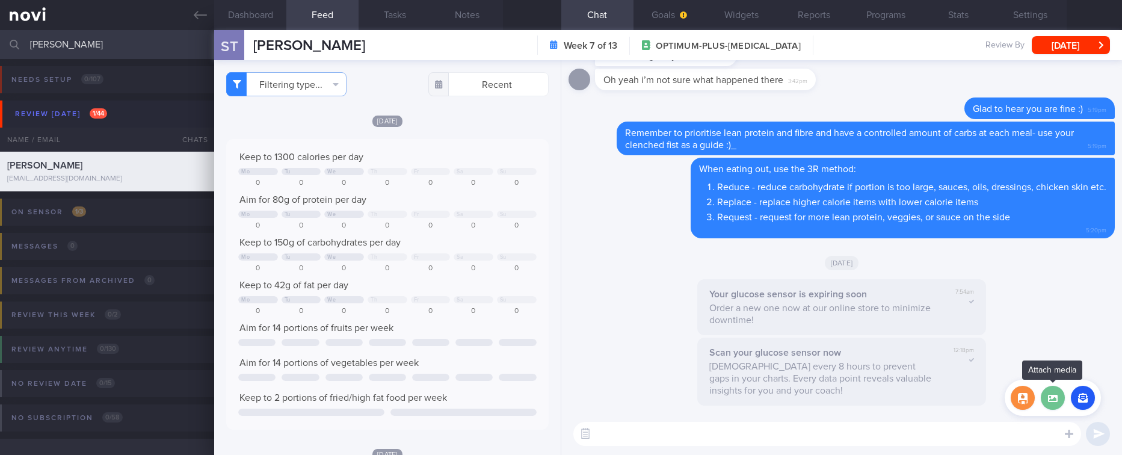
scroll to position [190, 298]
click at [1060, 400] on label at bounding box center [1053, 398] width 24 height 24
click at [0, 0] on input "file" at bounding box center [0, 0] width 0 height 0
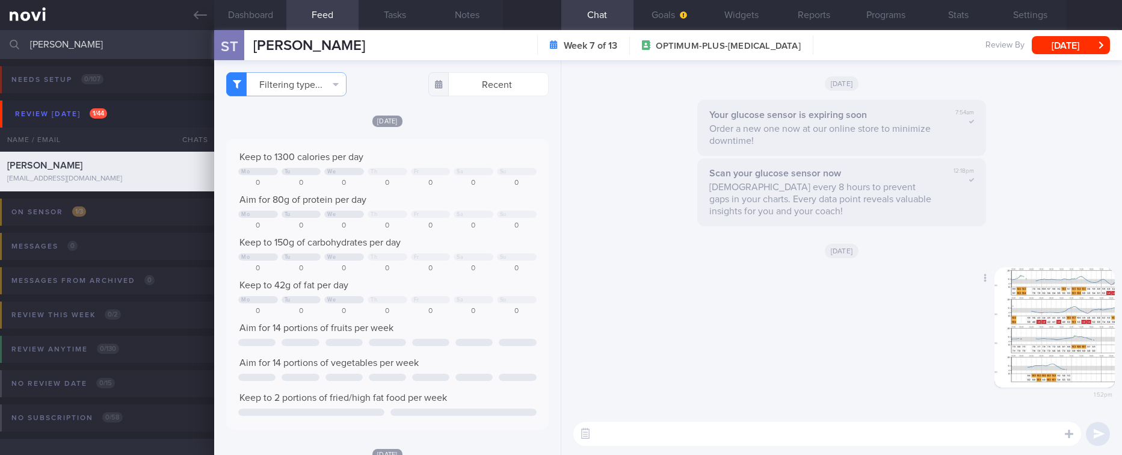
click at [1045, 345] on button "button" at bounding box center [1055, 327] width 120 height 120
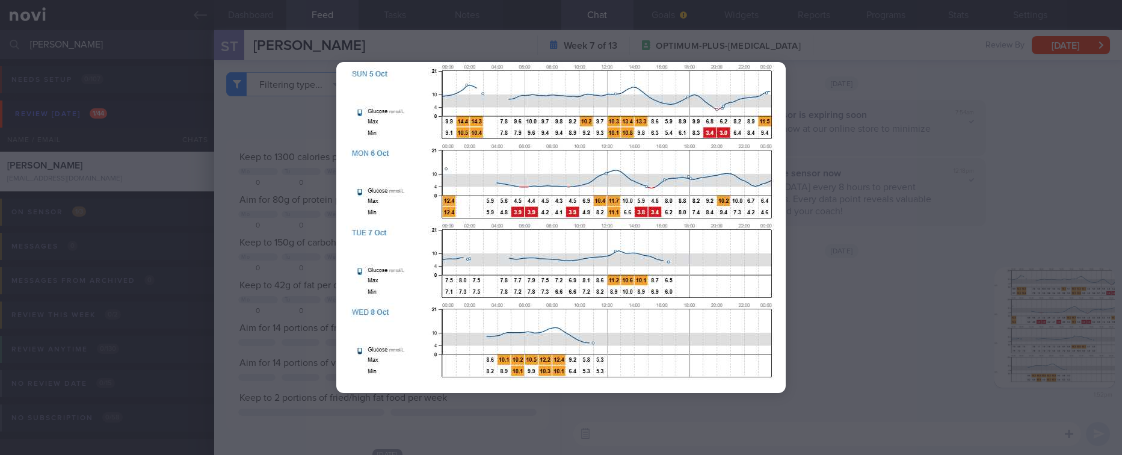
click at [882, 297] on div at bounding box center [561, 227] width 1122 height 455
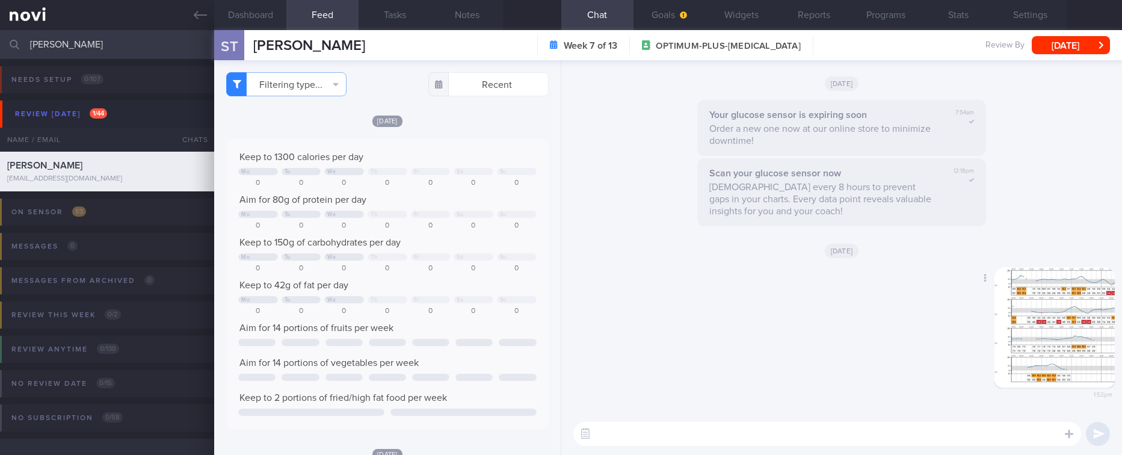
click at [1042, 296] on img "button" at bounding box center [1055, 327] width 120 height 120
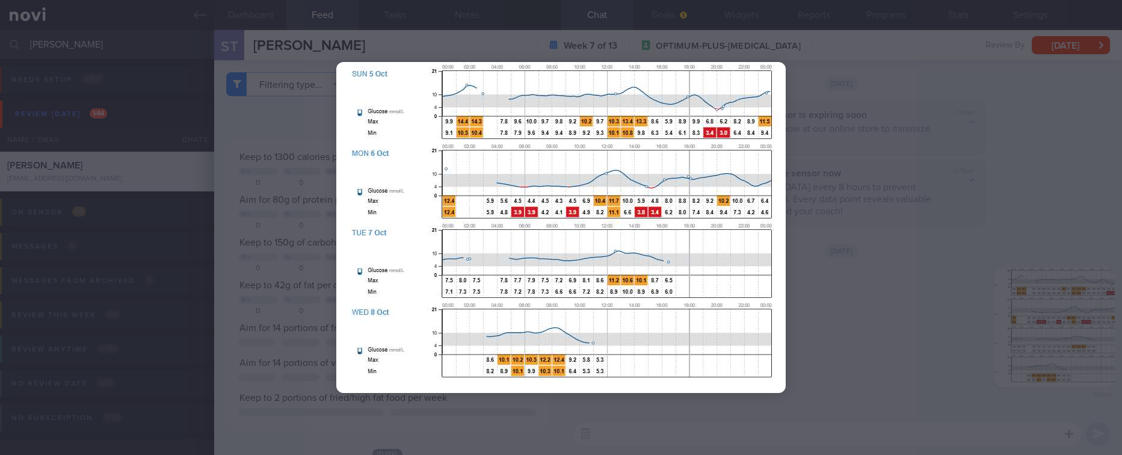
click at [867, 303] on div at bounding box center [561, 227] width 1122 height 455
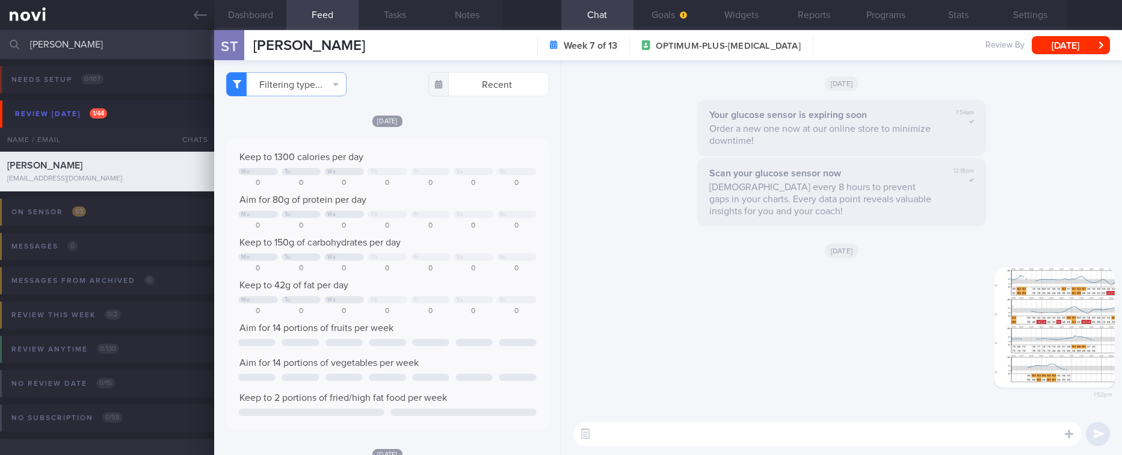
click at [760, 441] on textarea at bounding box center [828, 434] width 508 height 24
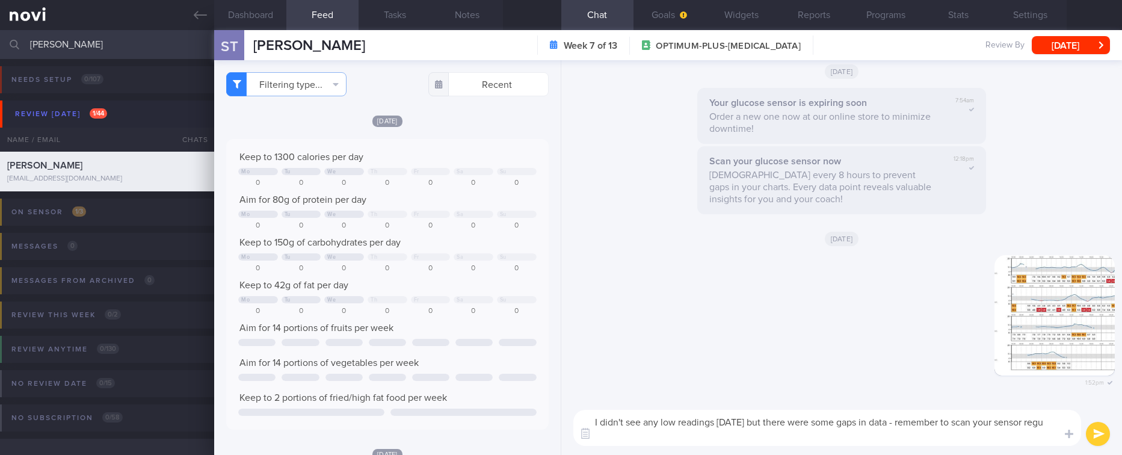
scroll to position [0, 0]
type textarea "I didn't see any low readings [DATE] but there were some gaps in data - remembe…"
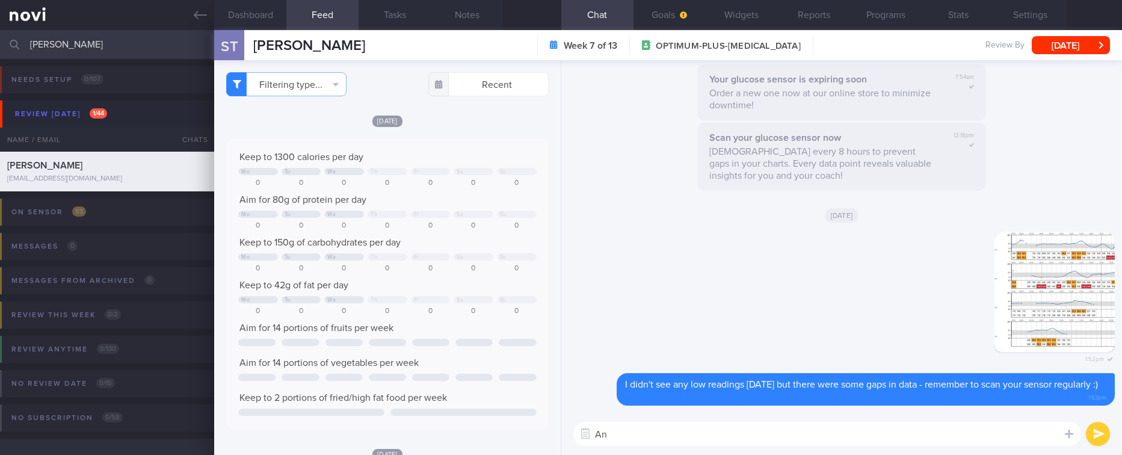
type textarea "A"
type textarea "Sending some simple recipes for you to try below"
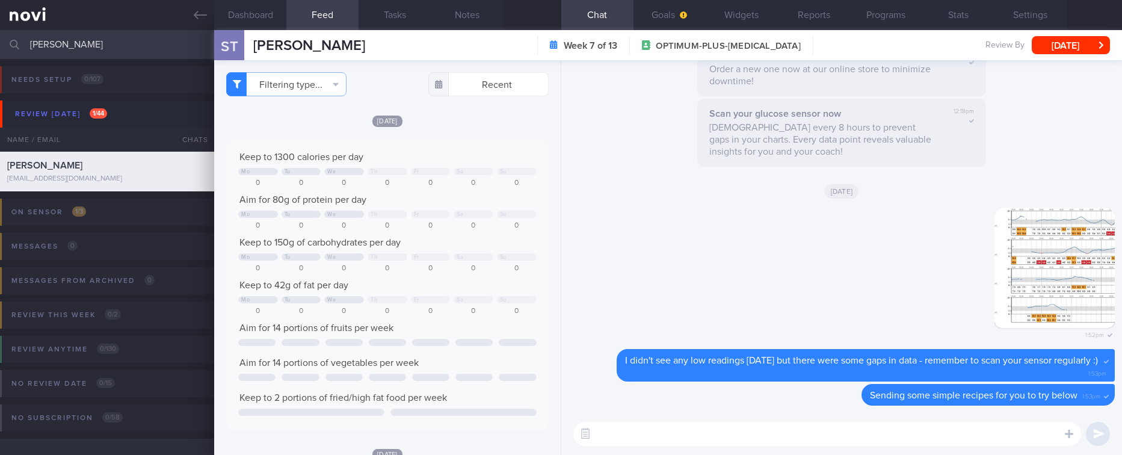
click at [722, 430] on textarea at bounding box center [828, 434] width 508 height 24
paste textarea "*Loremipsu:* *“Dol sita” Consecte* 2 adipi [Elits doei tem IN utlab](etdol://ma…"
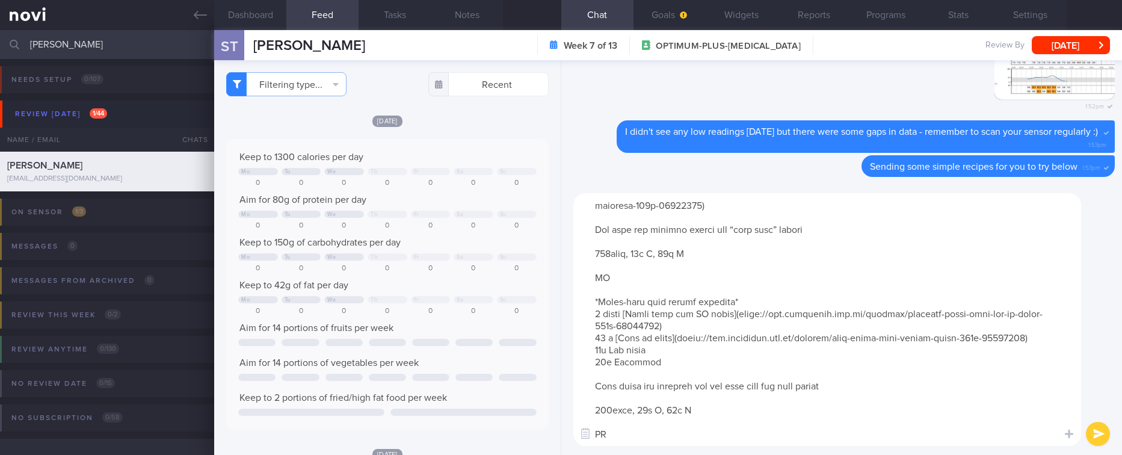
drag, startPoint x: 661, startPoint y: 397, endPoint x: 643, endPoint y: 509, distance: 113.9
click at [643, 454] on html "You are offline! Some functionality will be unavailable Patients New Users Coac…" at bounding box center [561, 227] width 1122 height 455
type textarea "*Loremipsu:* *“Dol sita” Consecte* 2 adipi [Elits doei tem IN utlab](etdol://ma…"
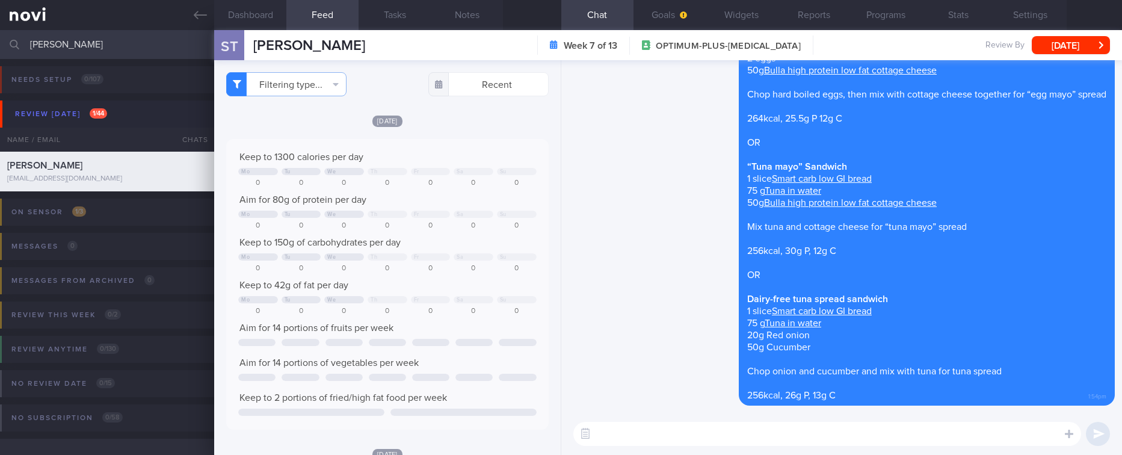
scroll to position [0, 0]
click at [803, 434] on textarea at bounding box center [828, 434] width 508 height 24
paste textarea "*Lunch/dinner:* *Sriracha mayo tuna wrap* 1 (45g) [Mission reduced carb wrap]([…"
type textarea "*Lunch/dinner:* *Sriracha mayo tuna wrap* 1 (45g) [Mission reduced carb wrap]([…"
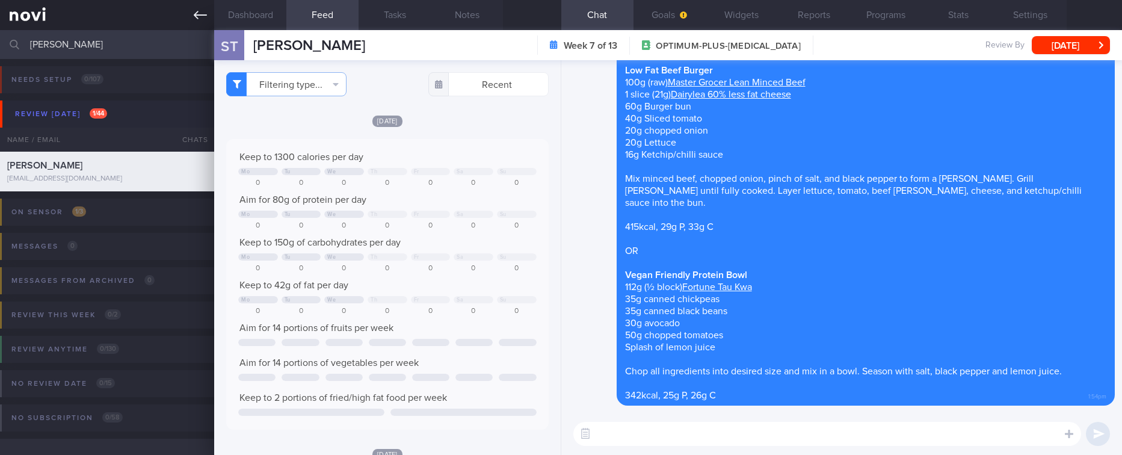
click at [197, 14] on icon at bounding box center [200, 14] width 13 height 13
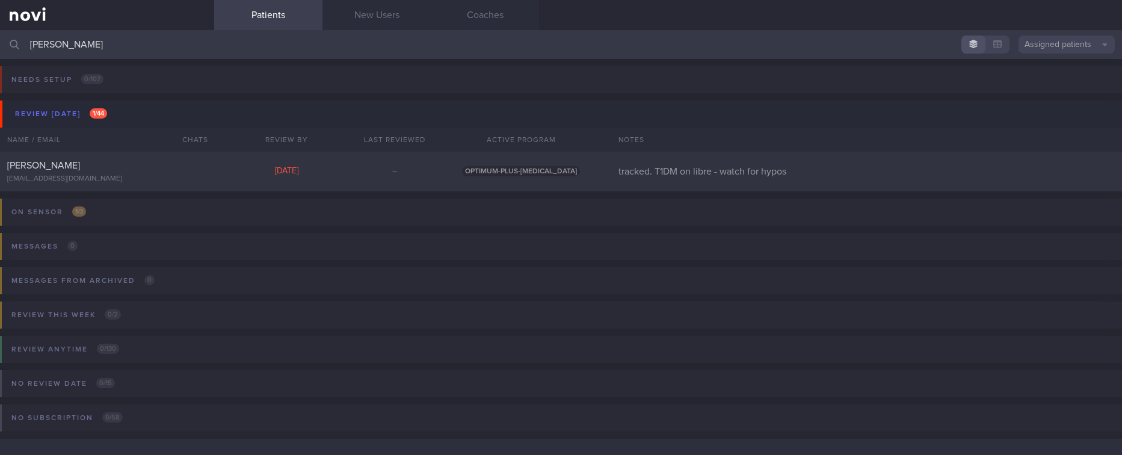
drag, startPoint x: 157, startPoint y: 45, endPoint x: -19, endPoint y: 45, distance: 176.3
click at [0, 45] on html "You are offline! Some functionality will be unavailable Patients New Users Coac…" at bounding box center [561, 227] width 1122 height 455
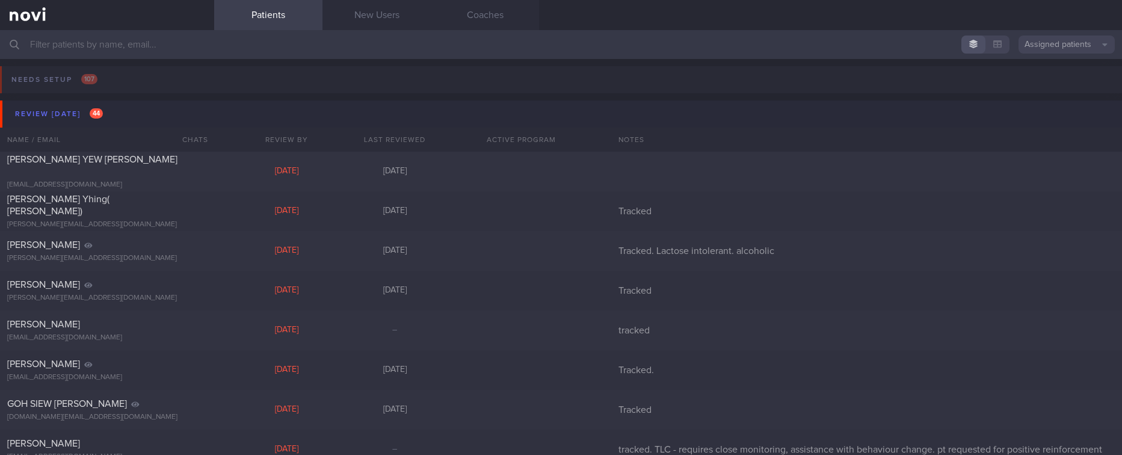
click at [104, 125] on button "Review [DATE] 44" at bounding box center [563, 114] width 1126 height 27
